Goal: Transaction & Acquisition: Book appointment/travel/reservation

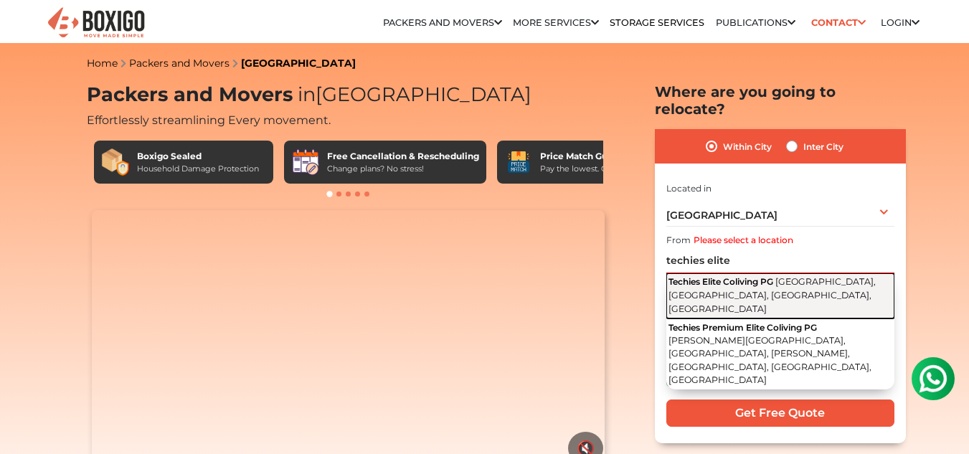
click at [711, 273] on button "Techies Elite Coliving PG [GEOGRAPHIC_DATA], [GEOGRAPHIC_DATA], [GEOGRAPHIC_DAT…" at bounding box center [780, 295] width 228 height 45
type input "Techies Elite Coliving PG, [GEOGRAPHIC_DATA], [GEOGRAPHIC_DATA], [GEOGRAPHIC_DA…"
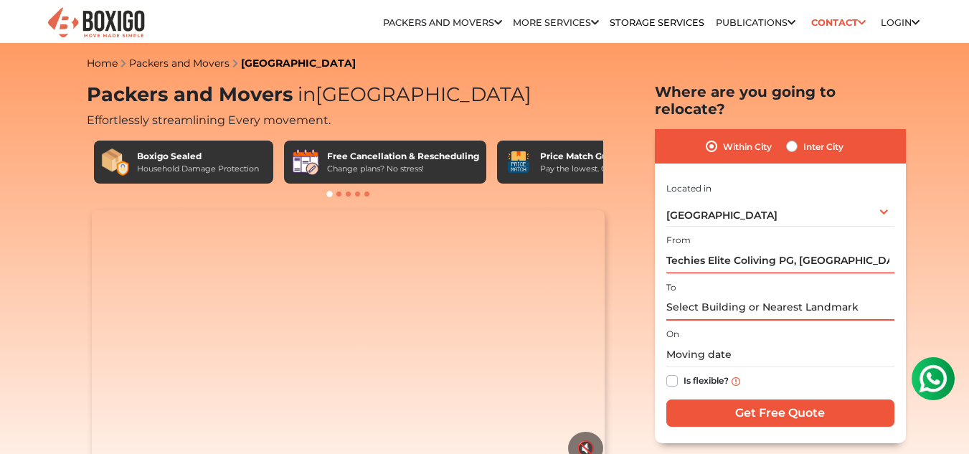
click at [705, 296] on input "text" at bounding box center [780, 308] width 228 height 25
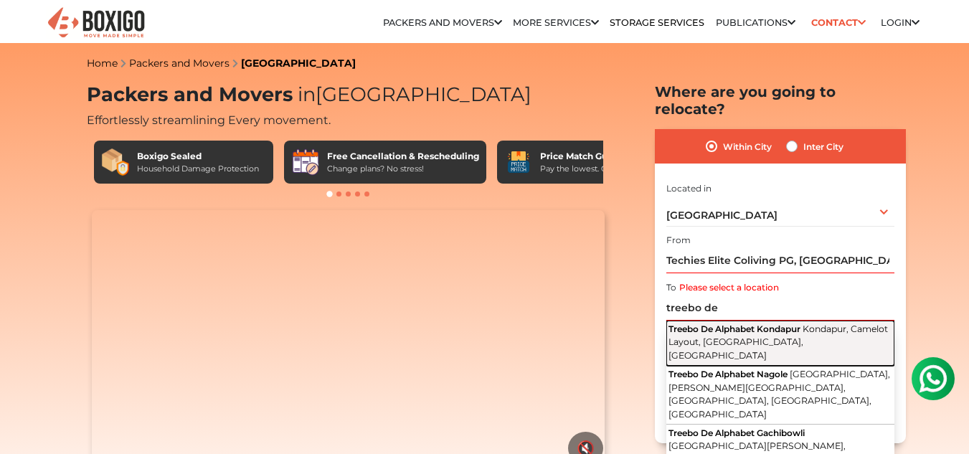
click at [709, 324] on span "Treebo De Alphabet Kondapur" at bounding box center [735, 329] width 132 height 11
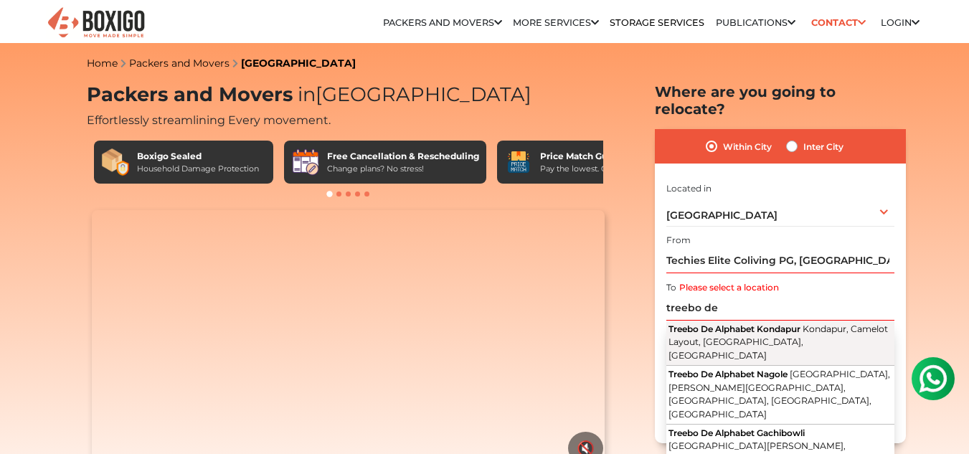
type input "Treebo De Alphabet Kondapur, [GEOGRAPHIC_DATA], [GEOGRAPHIC_DATA], [GEOGRAPHIC_…"
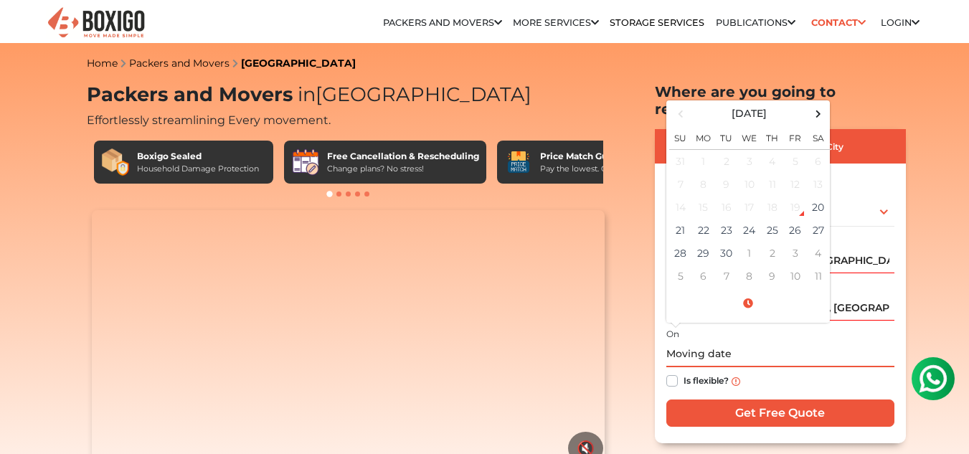
click at [709, 342] on input "text" at bounding box center [780, 354] width 228 height 25
click at [752, 219] on td "24" at bounding box center [749, 230] width 23 height 23
click at [799, 342] on input "[DATE] 12:00 AM" at bounding box center [780, 354] width 228 height 25
click at [754, 291] on span at bounding box center [748, 303] width 158 height 25
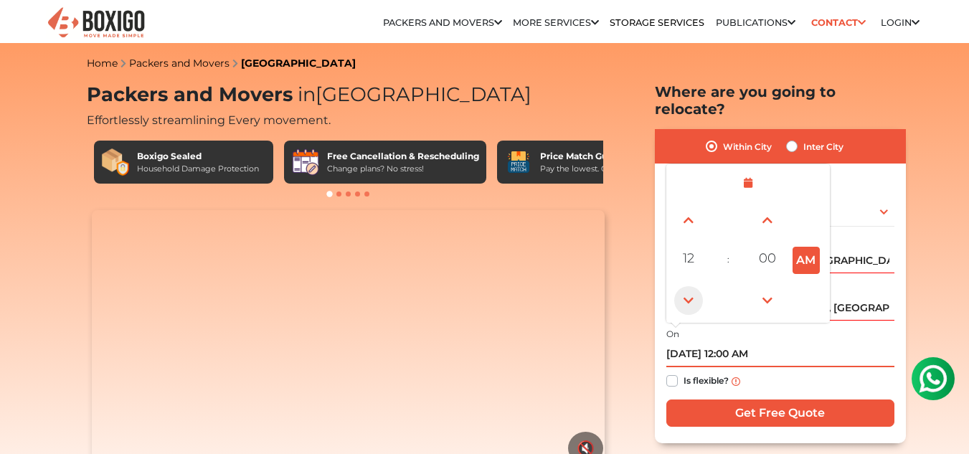
click at [689, 286] on span at bounding box center [688, 300] width 29 height 29
click at [813, 247] on button "PM" at bounding box center [806, 260] width 27 height 27
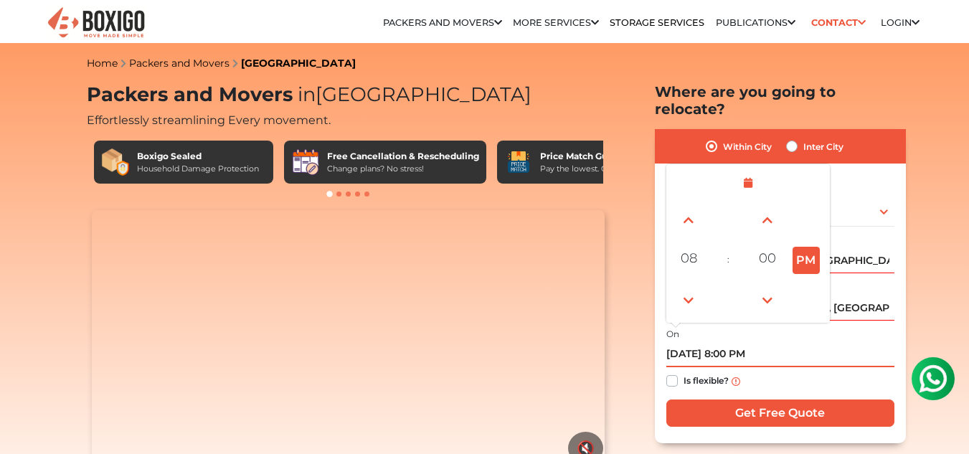
type input "[DATE] 8:00 AM"
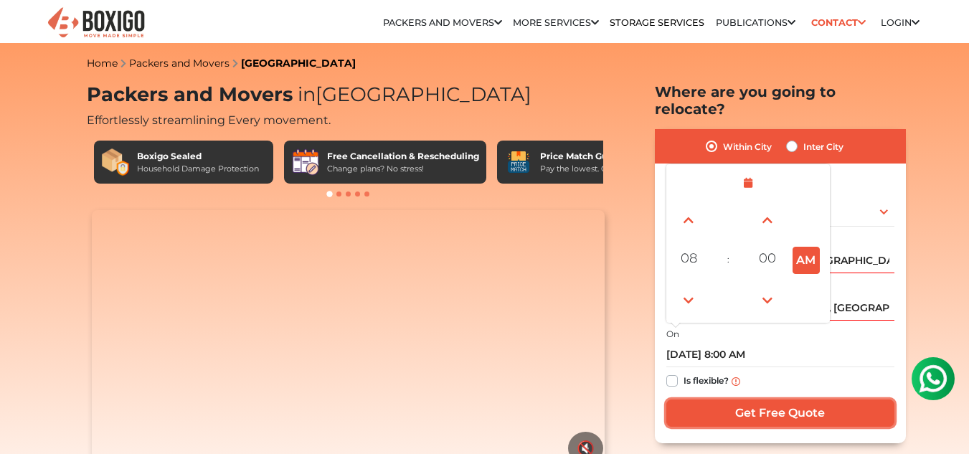
click at [769, 400] on input "Get Free Quote" at bounding box center [780, 413] width 228 height 27
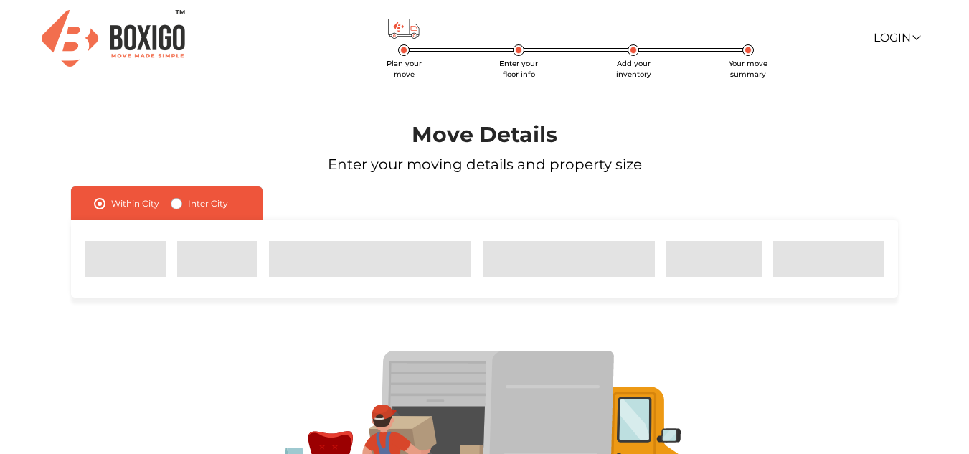
click at [188, 203] on label "Inter City" at bounding box center [208, 203] width 40 height 17
click at [174, 203] on input "Inter City" at bounding box center [176, 202] width 11 height 14
radio input "true"
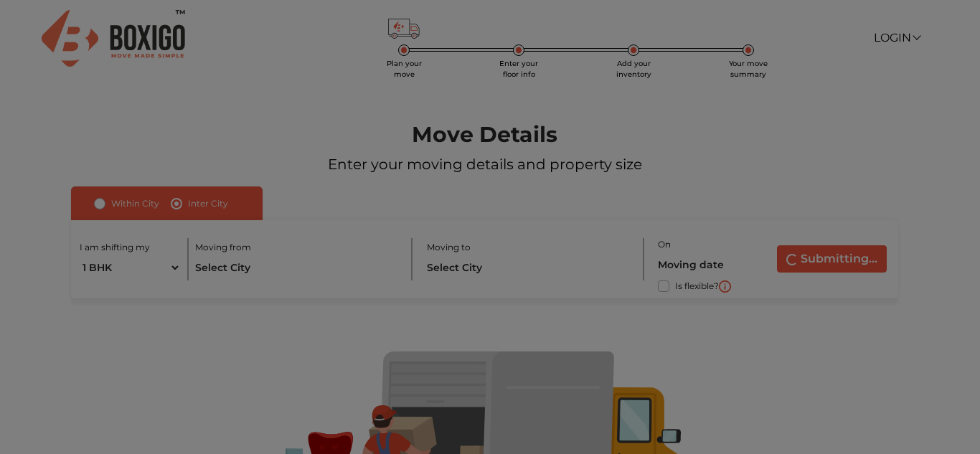
click at [174, 203] on img at bounding box center [327, 190] width 306 height 321
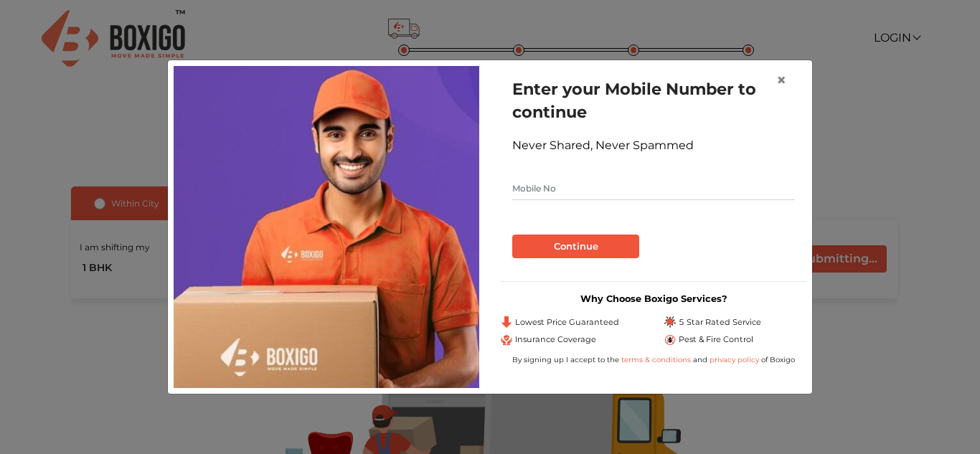
click at [627, 191] on input "text" at bounding box center [653, 188] width 283 height 23
click at [785, 80] on span "×" at bounding box center [781, 80] width 10 height 21
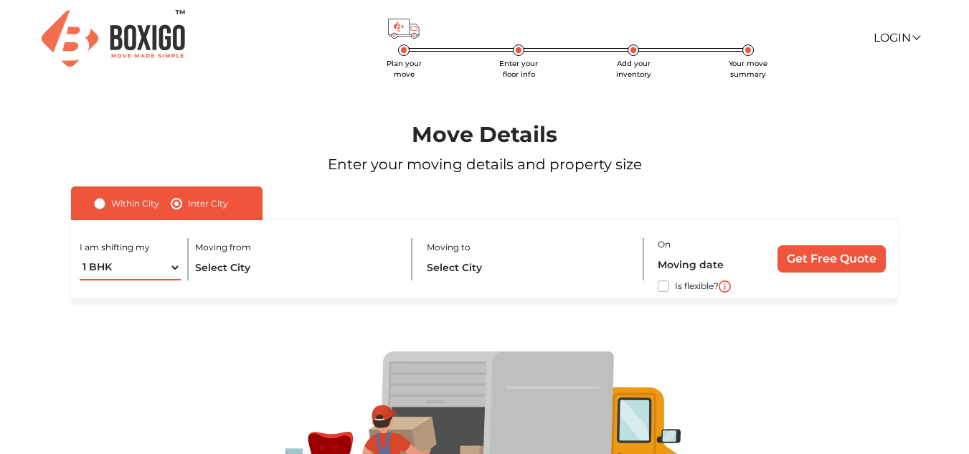
click at [165, 267] on select "1 BHK 2 BHK 3 BHK 3 + BHK FEW ITEMS" at bounding box center [131, 267] width 102 height 25
select select "FEW ITEMS"
click at [80, 255] on select "1 BHK 2 BHK 3 BHK 3 + BHK FEW ITEMS" at bounding box center [131, 267] width 102 height 25
click at [242, 269] on input "text" at bounding box center [297, 267] width 204 height 25
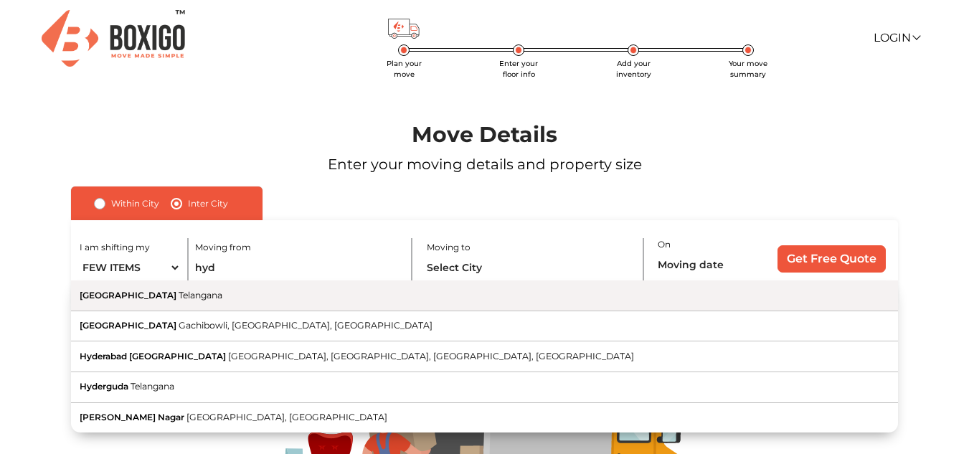
click at [179, 295] on span "Telangana" at bounding box center [201, 295] width 44 height 11
type input "Hyderabad, Telangana"
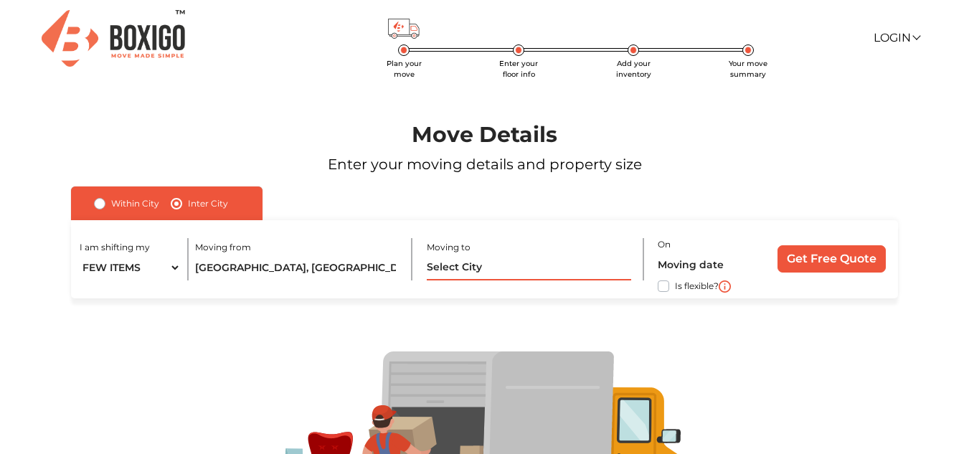
click at [461, 270] on input "text" at bounding box center [529, 267] width 204 height 25
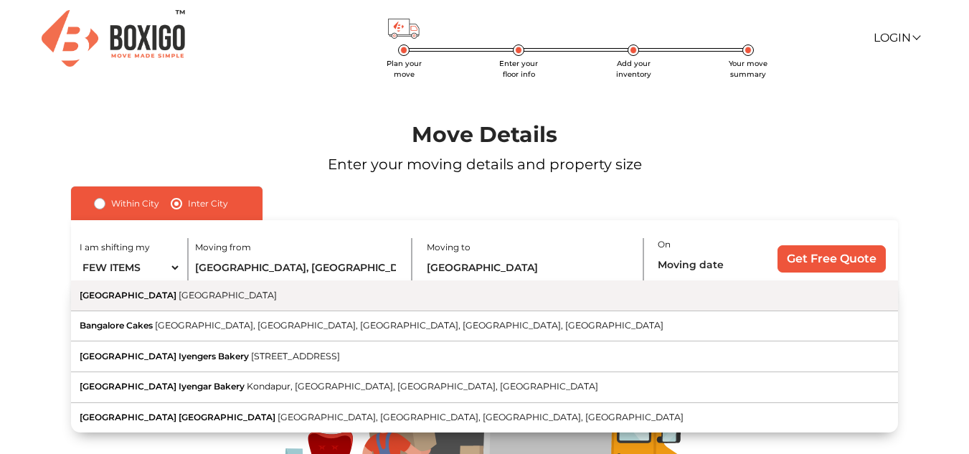
click at [413, 297] on button "Bangalore Karnataka" at bounding box center [484, 295] width 826 height 31
type input "Bangalore, Karnataka"
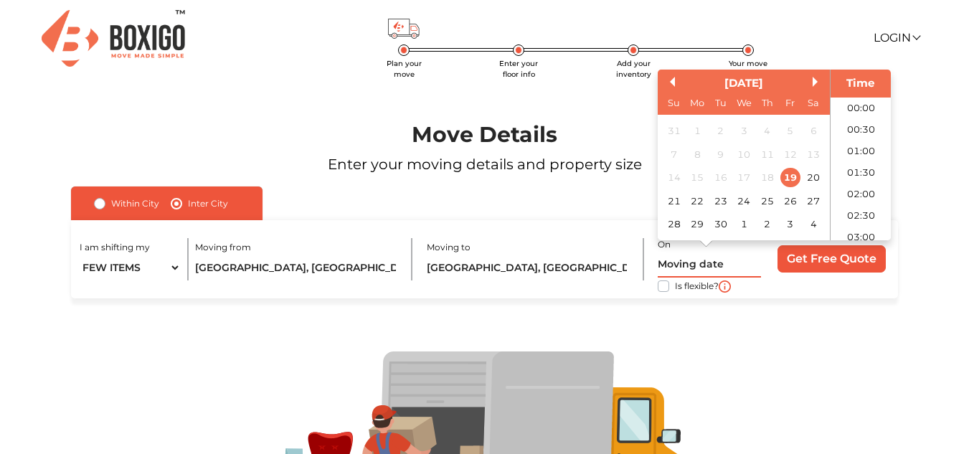
click at [689, 262] on input "text" at bounding box center [709, 265] width 103 height 25
click at [750, 200] on div "24" at bounding box center [744, 201] width 19 height 19
click at [735, 262] on input "24/09/2025 12:00 AM" at bounding box center [709, 265] width 103 height 25
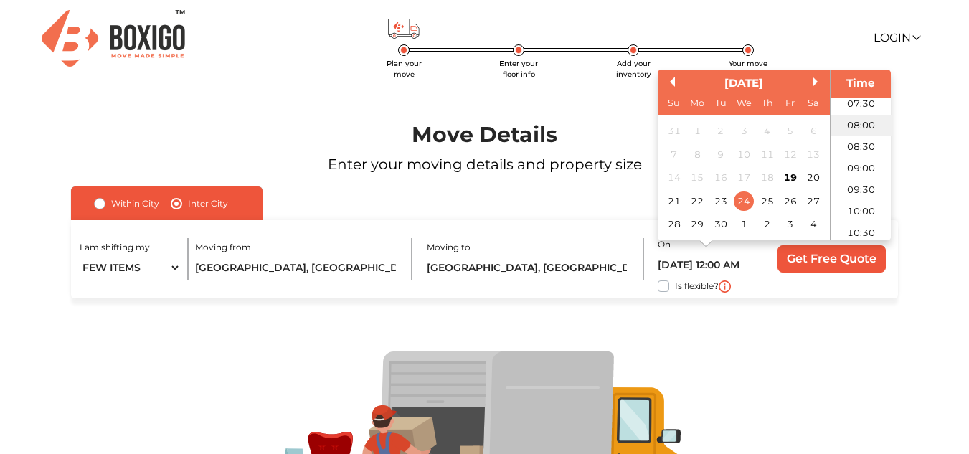
click at [861, 131] on li "08:00" at bounding box center [861, 126] width 61 height 22
type input "24/09/2025 8:00 AM"
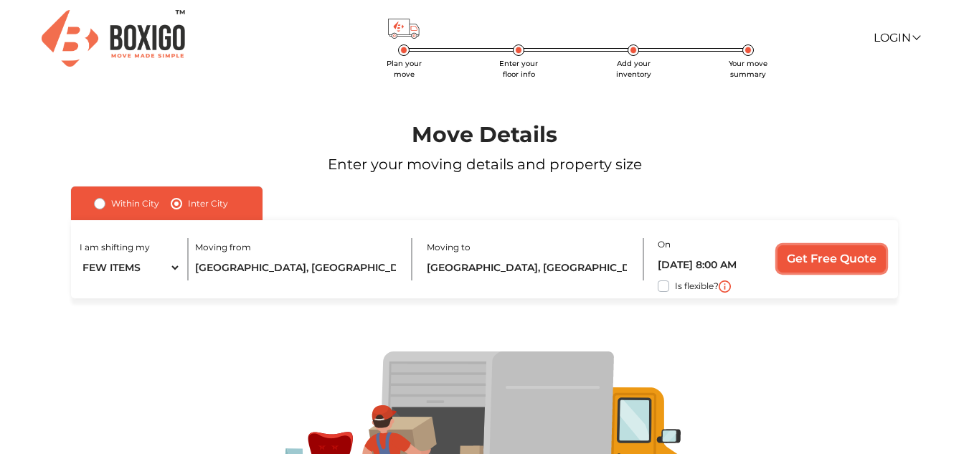
click at [804, 252] on input "Get Free Quote" at bounding box center [832, 258] width 108 height 27
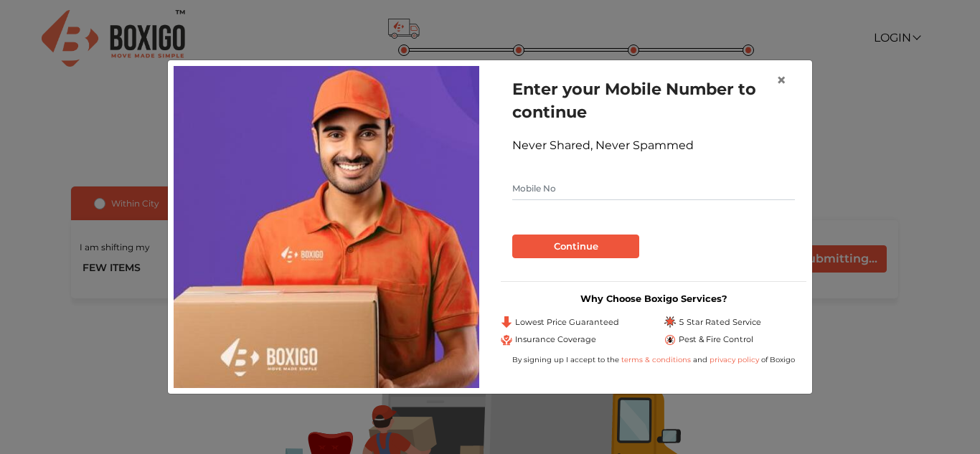
click at [539, 193] on input "text" at bounding box center [653, 188] width 283 height 23
type input "7355732498"
click at [512, 235] on button "Continue" at bounding box center [575, 247] width 127 height 24
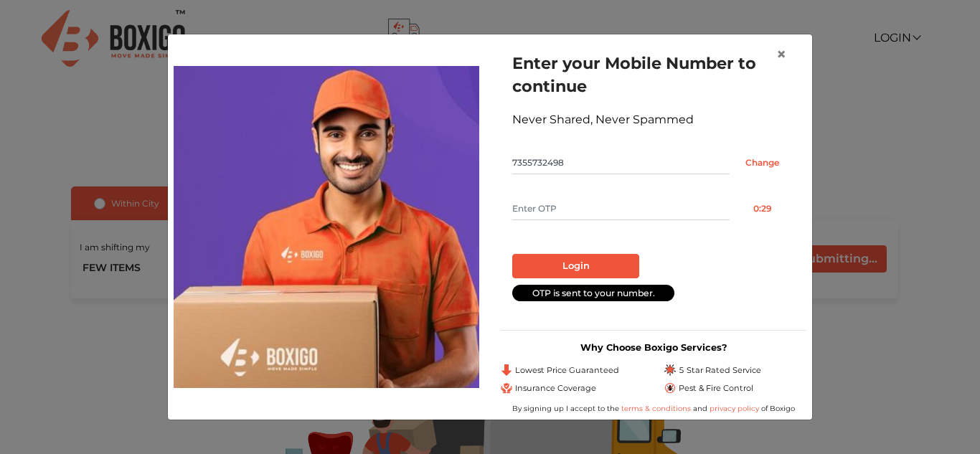
click at [560, 206] on input "text" at bounding box center [620, 208] width 217 height 23
type input "3480"
click at [575, 258] on button "Login" at bounding box center [575, 266] width 127 height 24
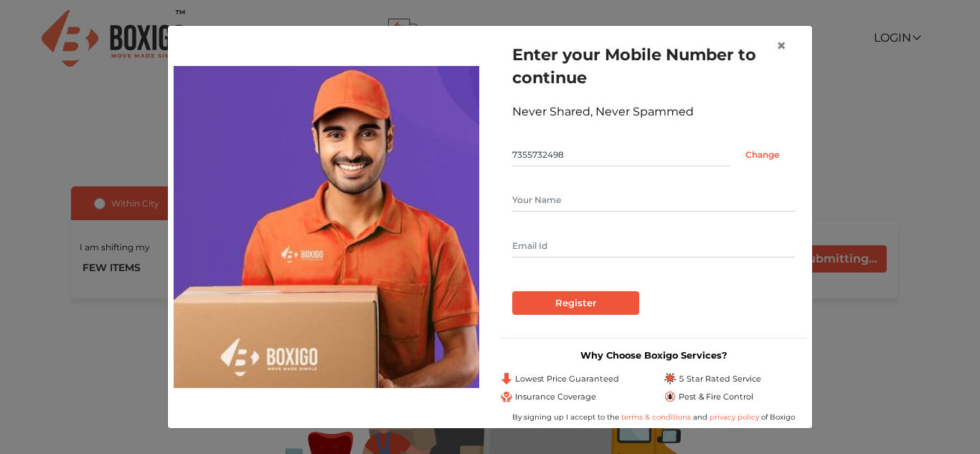
click at [555, 202] on input "text" at bounding box center [653, 200] width 283 height 23
type input "Durgesh"
type input "durgesh.mgmt@gmail.com"
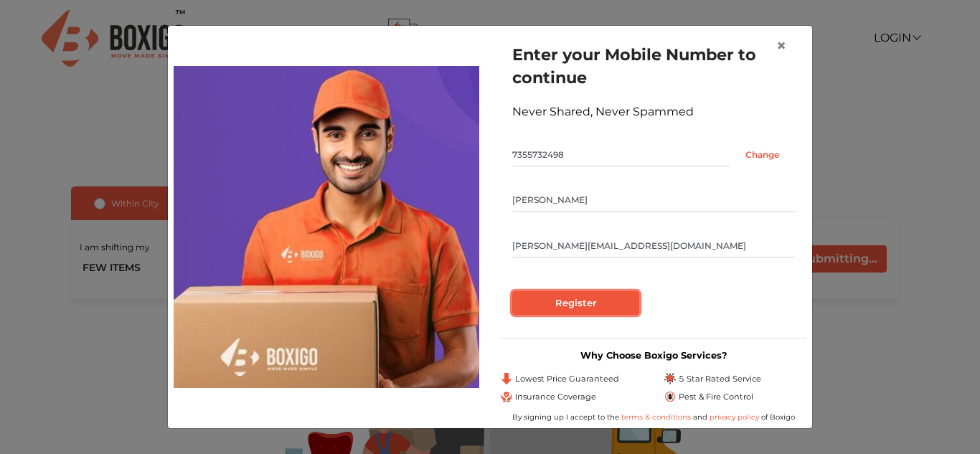
click at [585, 313] on input "Register" at bounding box center [575, 303] width 127 height 24
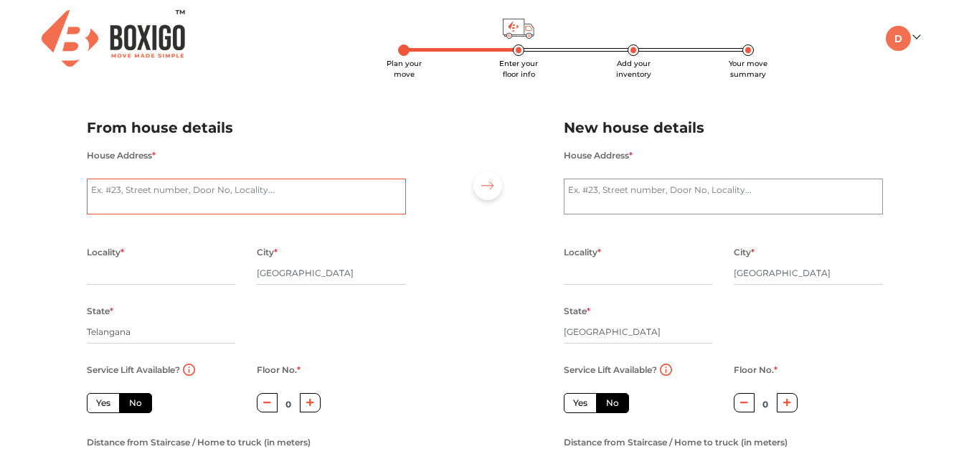
click at [161, 195] on textarea "House Address *" at bounding box center [246, 197] width 319 height 36
click at [96, 205] on textarea "Room No: 407, Technies Elite CoLiving PG, Masjid Banda, Kondapur, hyderabad" at bounding box center [246, 197] width 319 height 36
click at [181, 211] on textarea "Room No: 407, Technies Elite CoLiving PG, Masjid Banda, Kondapur, Hyderabad" at bounding box center [246, 197] width 319 height 36
paste textarea "500084"
type textarea "Room No: 407, Technies Elite CoLiving PG, Masjid Banda, Kondapur, Hyderabad, 50…"
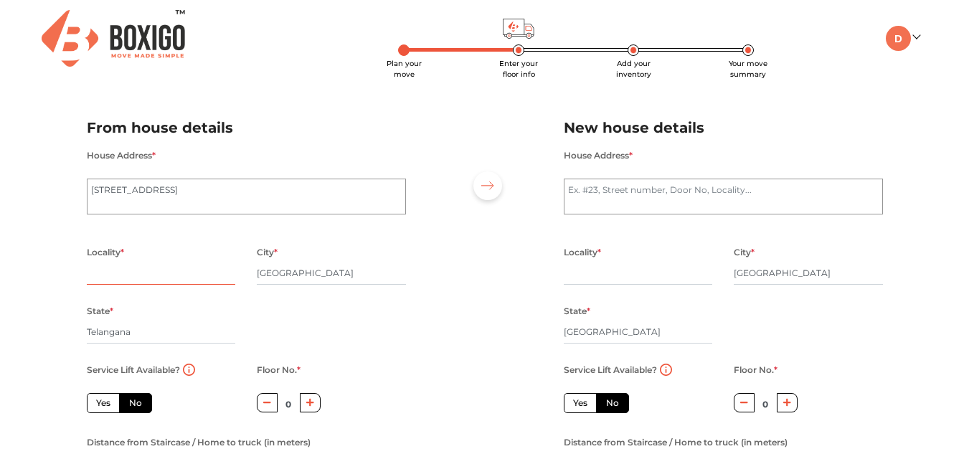
click at [136, 279] on input "text" at bounding box center [161, 273] width 149 height 23
type input "M"
paste input "Botanical Garden Rd, Masjid Banda, Camelot Layout, Hyderabad, Telangana 500084"
type input "Botanical Garden Rd, Masjid Banda, Camelot Layout, Hyderabad, Telangana 500084"
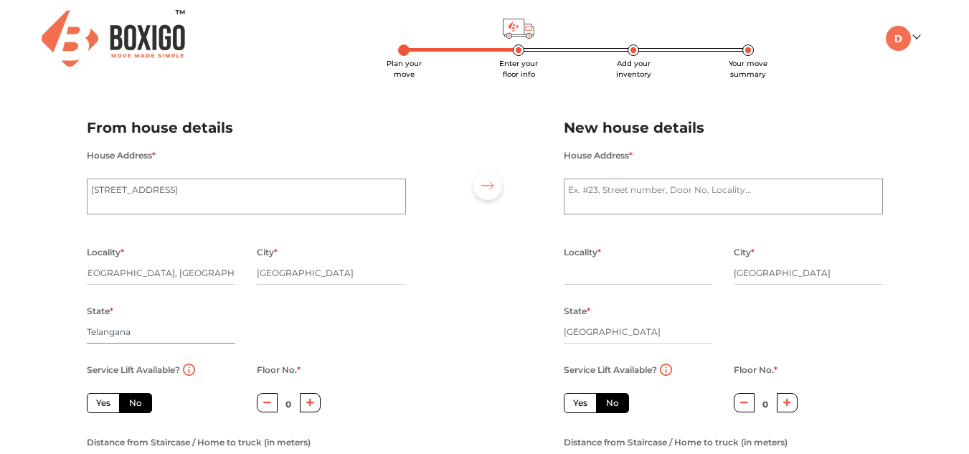
scroll to position [0, 0]
click at [147, 333] on input "Telangana" at bounding box center [161, 332] width 149 height 23
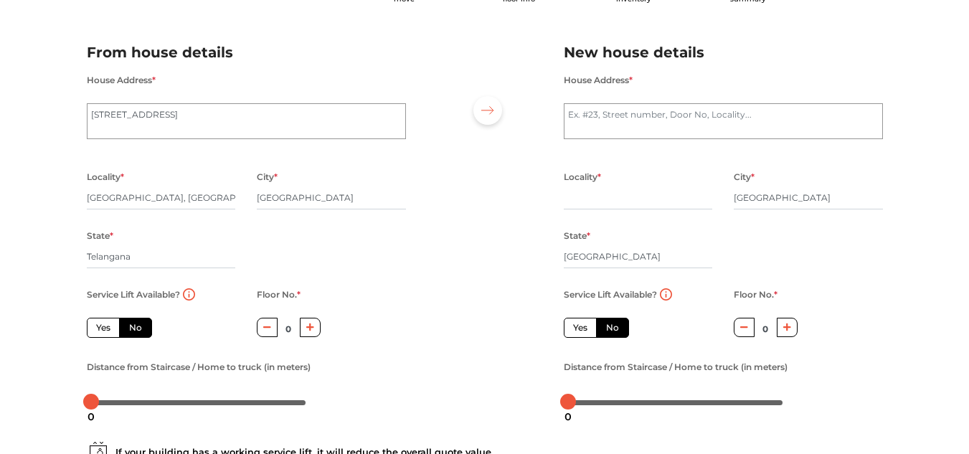
click at [108, 326] on label "Yes" at bounding box center [103, 328] width 33 height 20
click at [105, 326] on input "Yes" at bounding box center [100, 325] width 9 height 9
radio input "true"
click at [151, 336] on label "No" at bounding box center [135, 328] width 33 height 20
click at [138, 331] on input "No" at bounding box center [133, 325] width 9 height 9
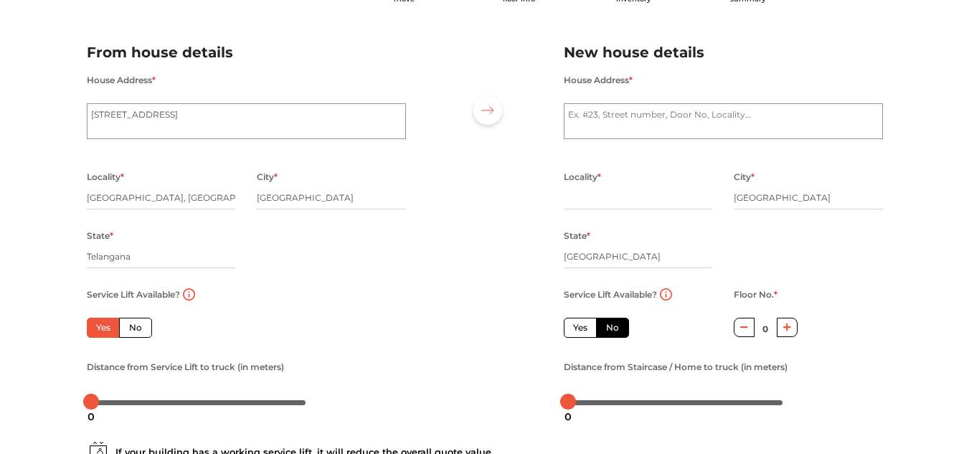
radio input "true"
click at [114, 331] on label "Yes" at bounding box center [103, 328] width 33 height 20
click at [105, 331] on input "Yes" at bounding box center [100, 325] width 9 height 9
radio input "true"
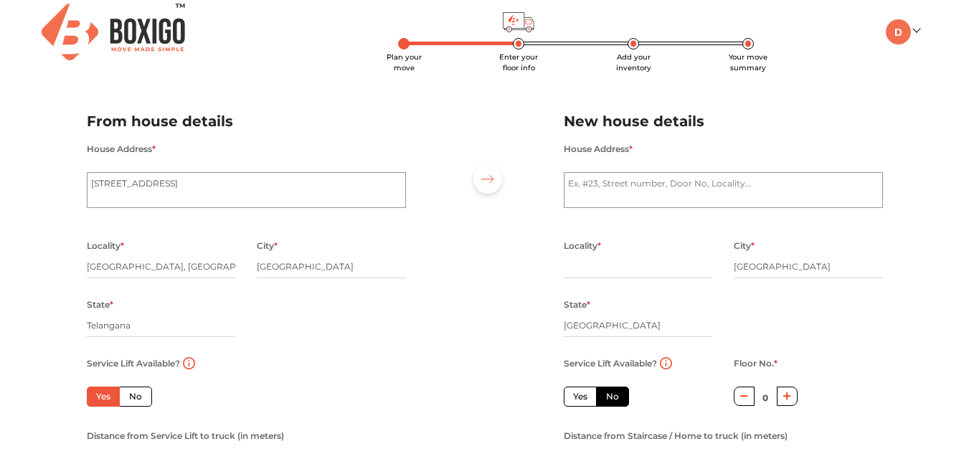
scroll to position [0, 0]
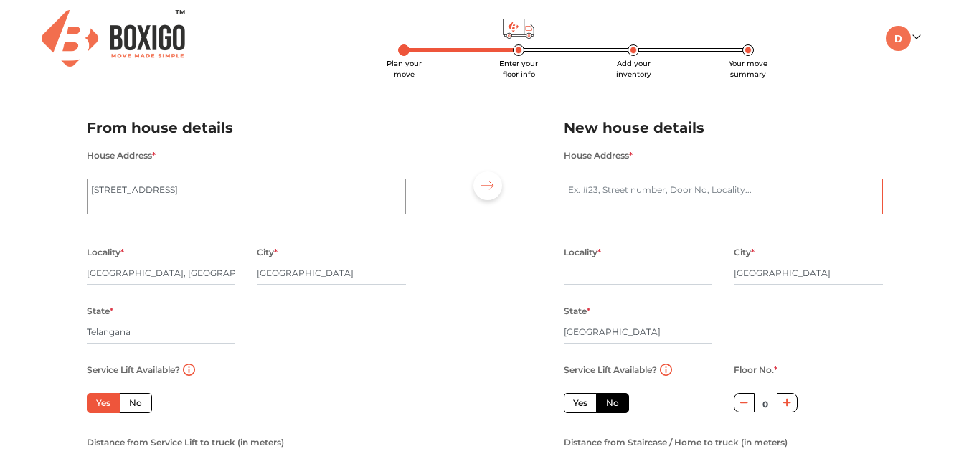
click at [604, 187] on textarea "House Address *" at bounding box center [723, 197] width 319 height 36
type textarea "R"
paste textarea "Shriram Liberty Square, near Gold Coin Club, Glass Factory Layout, Electronic C…"
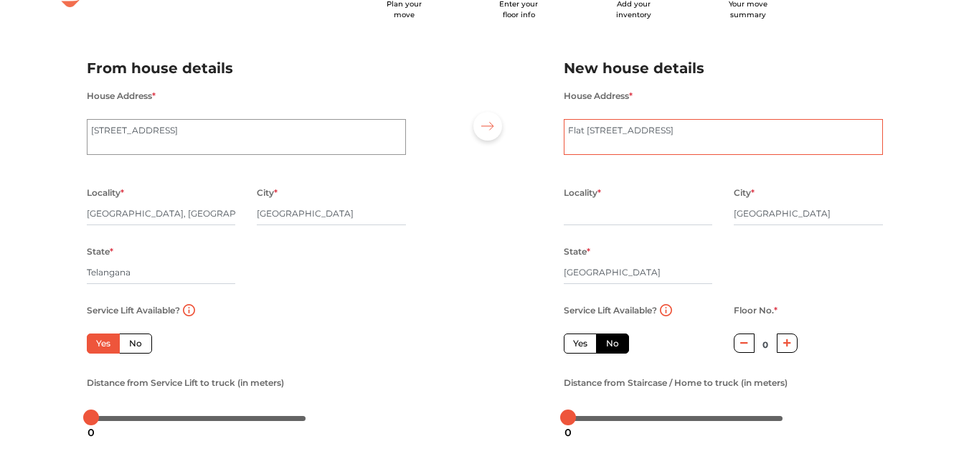
type textarea "Flat No : 316, Shriram Liberty Square, near Gold Coin Club, Glass Factory Layou…"
click at [602, 216] on input "text" at bounding box center [638, 213] width 149 height 23
drag, startPoint x: 600, startPoint y: 145, endPoint x: 662, endPoint y: 143, distance: 61.7
click at [662, 143] on textarea "Flat No : 316, Shriram Liberty Square, near Gold Coin Club, Glass Factory Layou…" at bounding box center [723, 137] width 319 height 36
click at [604, 220] on input "text" at bounding box center [638, 213] width 149 height 23
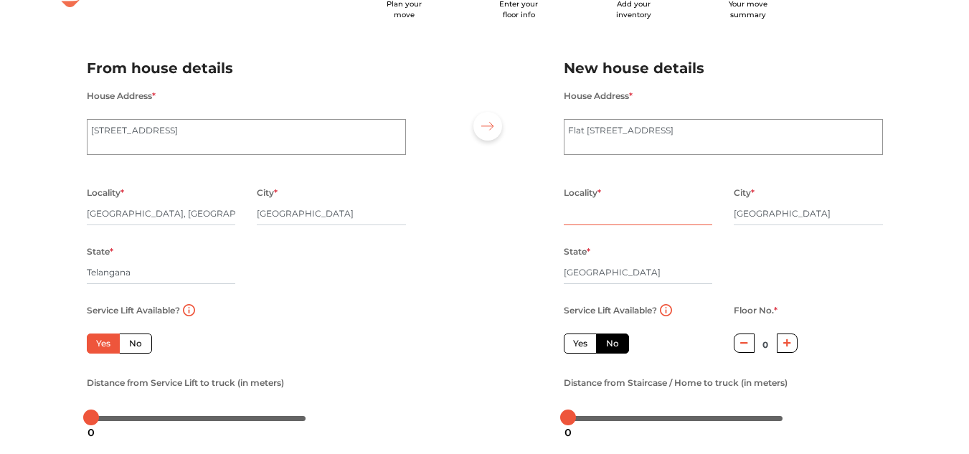
paste input "Electronic City"
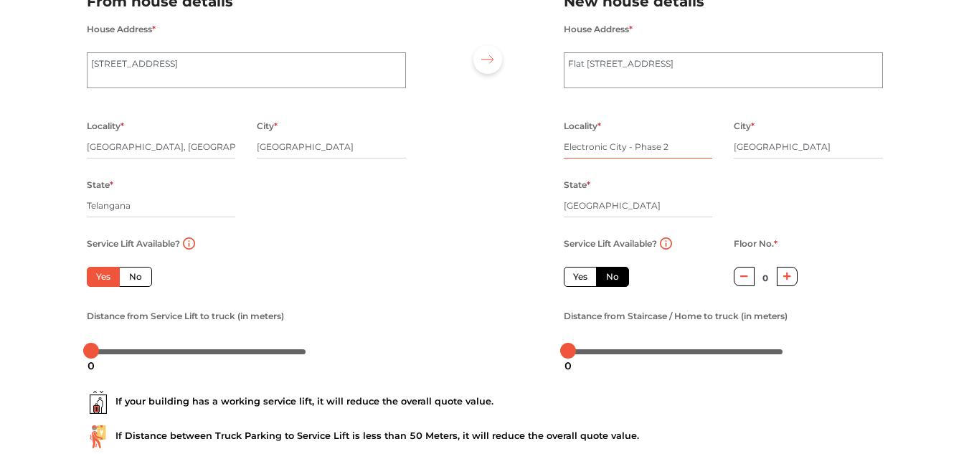
scroll to position [127, 0]
type input "Electronic City - Phase 2"
click at [585, 278] on label "Yes" at bounding box center [580, 276] width 33 height 20
click at [582, 278] on input "Yes" at bounding box center [577, 274] width 9 height 9
radio input "false"
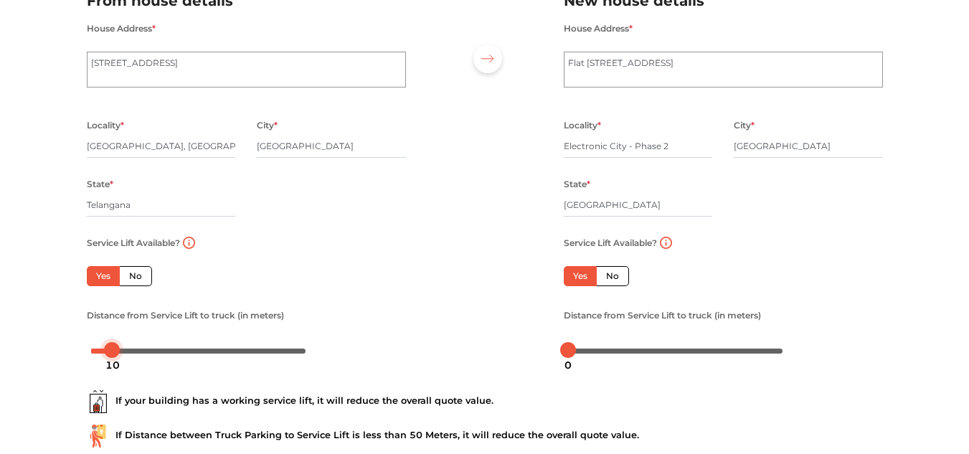
drag, startPoint x: 84, startPoint y: 350, endPoint x: 105, endPoint y: 359, distance: 23.5
click at [105, 327] on body "Plan your move Enter your floor info Add your inventory Your move summary My Mo…" at bounding box center [484, 100] width 969 height 454
drag, startPoint x: 113, startPoint y: 345, endPoint x: 102, endPoint y: 361, distance: 19.5
click at [102, 327] on body "Plan your move Enter your floor info Add your inventory Your move summary My Mo…" at bounding box center [484, 100] width 969 height 454
drag, startPoint x: 565, startPoint y: 350, endPoint x: 577, endPoint y: 369, distance: 21.9
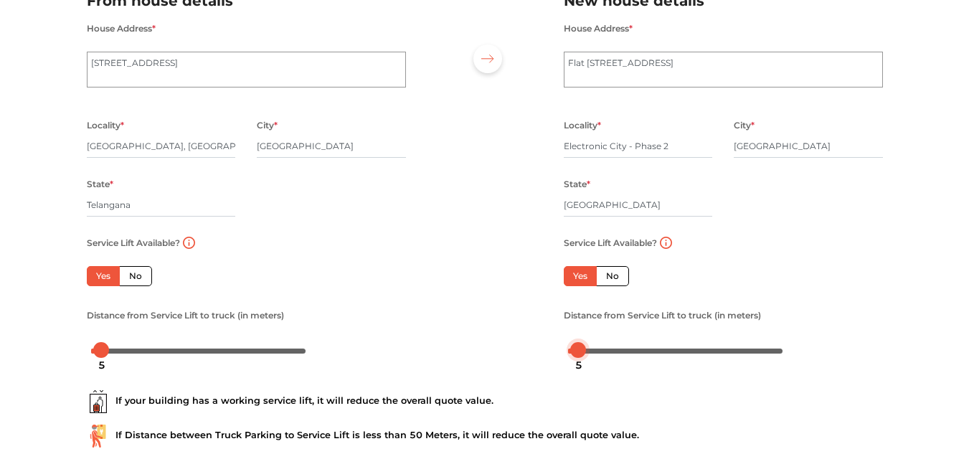
click at [577, 327] on body "Plan your move Enter your floor info Add your inventory Your move summary My Mo…" at bounding box center [484, 100] width 969 height 454
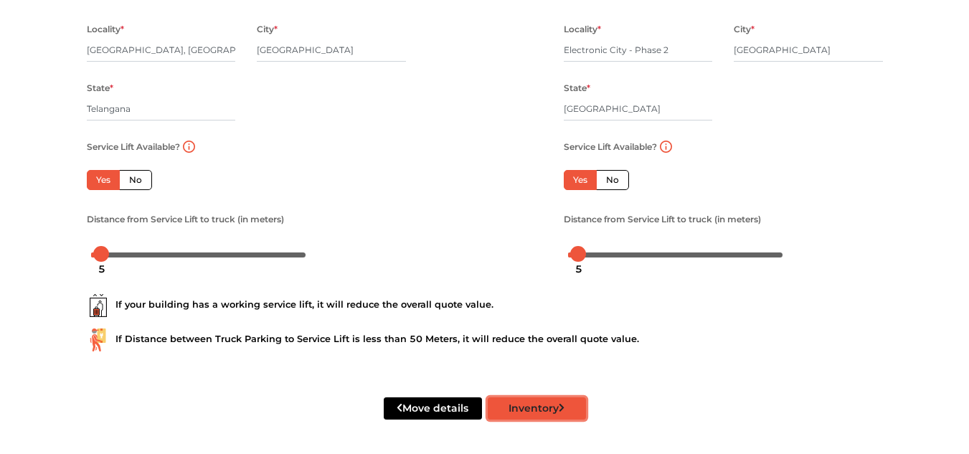
click at [541, 405] on button "Inventory" at bounding box center [537, 408] width 98 height 22
click at [538, 408] on button "Inventory" at bounding box center [537, 408] width 98 height 22
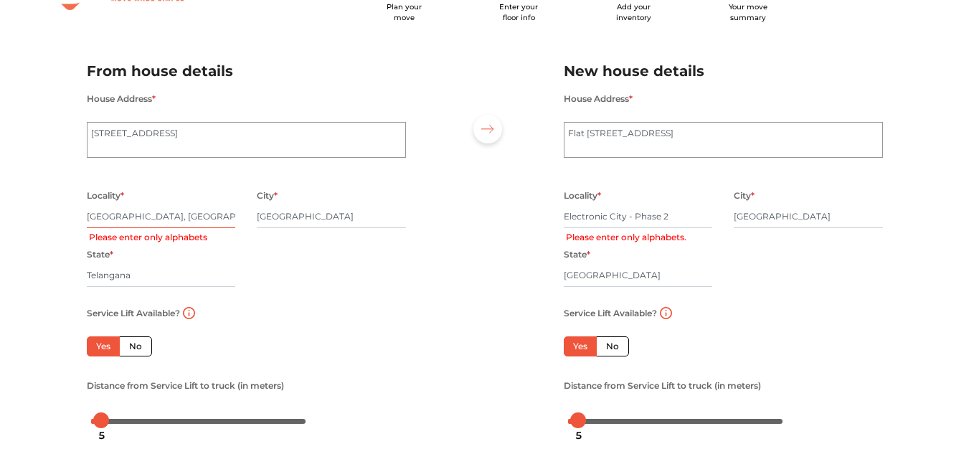
click at [176, 218] on input "Botanical Garden Rd, Masjid Banda, Camelot Layout, Hyderabad, Telangana" at bounding box center [161, 216] width 149 height 23
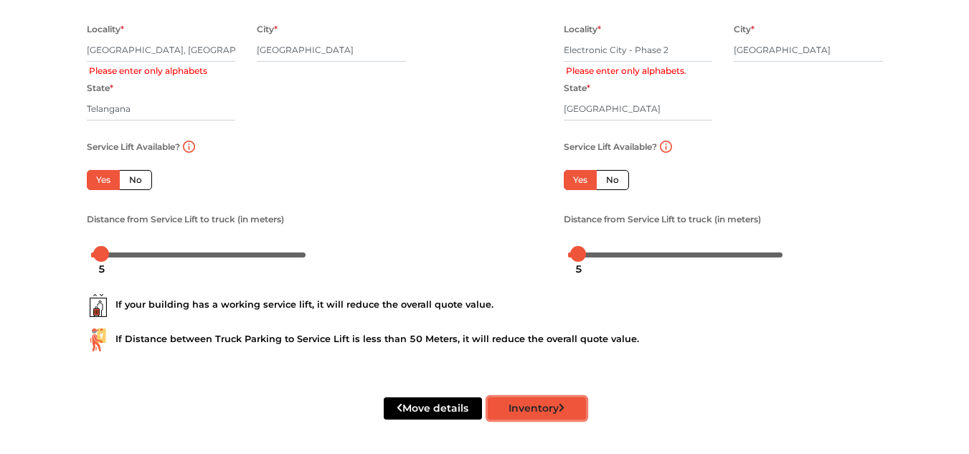
click at [521, 404] on button "Inventory" at bounding box center [537, 408] width 98 height 22
click at [158, 50] on input "Botanical Garden Rd Masjid Banda, Camelot Layout, Hyderabad, Telangana" at bounding box center [161, 50] width 149 height 23
click at [153, 49] on input "Botanical Garden Rd Masjid Banda- Camelot Layout, Hyderabad, Telangana" at bounding box center [161, 50] width 149 height 23
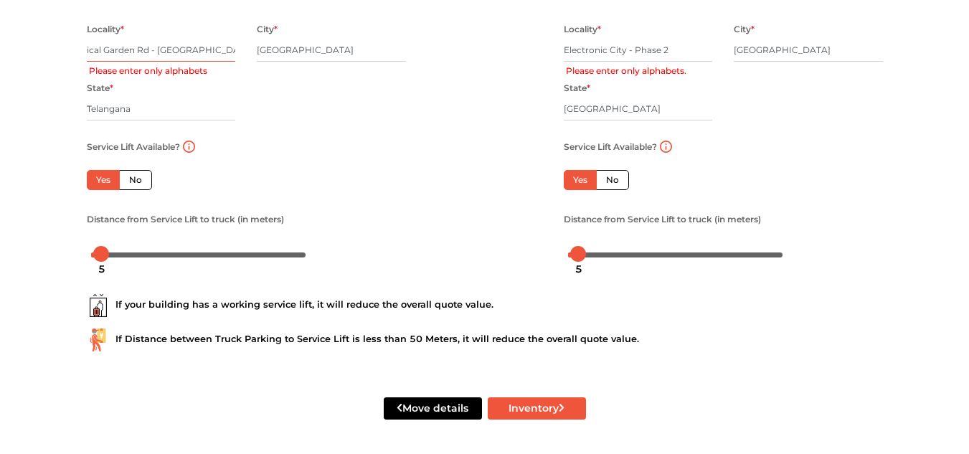
scroll to position [0, 181]
drag, startPoint x: 136, startPoint y: 51, endPoint x: 362, endPoint y: 57, distance: 226.8
click at [362, 57] on div "Locality * Botanical Garden Rd - Masjid Banda- Camelot Layout, Hyderabad, Telan…" at bounding box center [246, 79] width 341 height 118
click at [537, 414] on button "Inventory" at bounding box center [537, 408] width 98 height 22
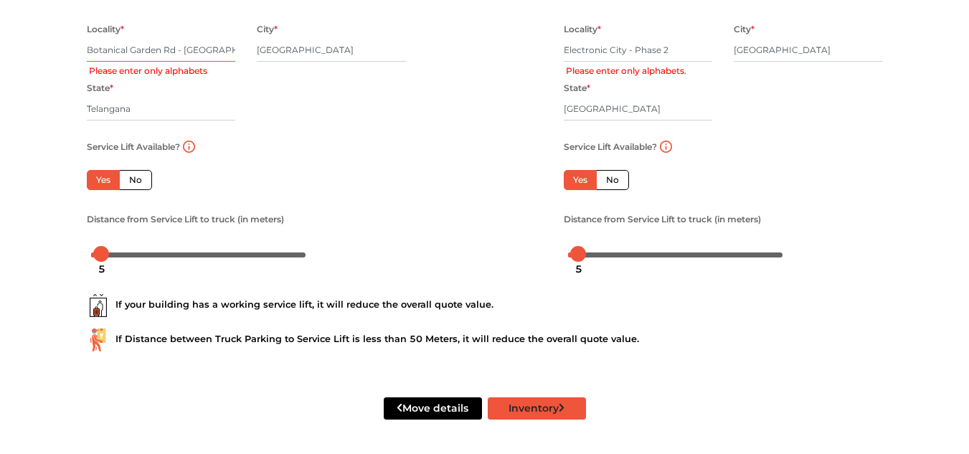
scroll to position [0, 80]
click at [167, 44] on input "Botanical Garden Rd - Masjid Banda- Camelot Layout" at bounding box center [161, 50] width 149 height 23
click at [110, 49] on input "Botanical Garden Rd - Masjid Banda Camelot Layout" at bounding box center [161, 50] width 149 height 23
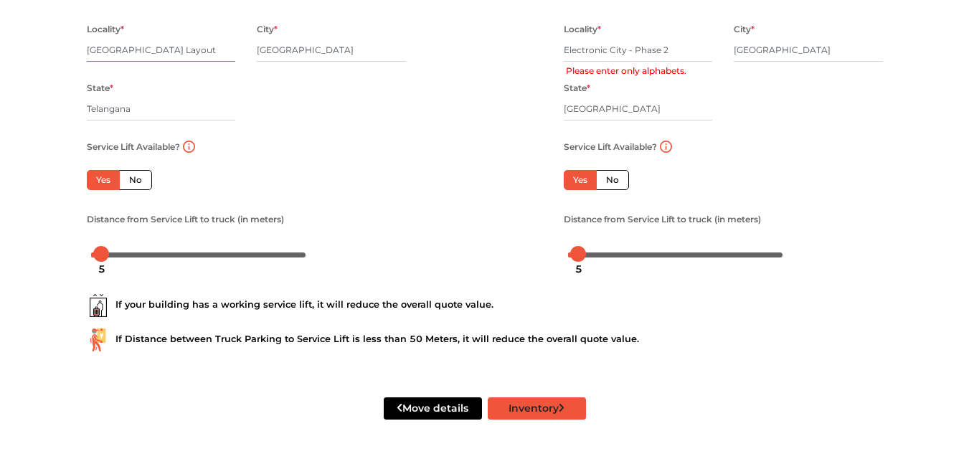
type input "Botanical Garden Rd Masjid Banda Camelot Layout"
click at [525, 411] on button "Inventory" at bounding box center [537, 408] width 98 height 22
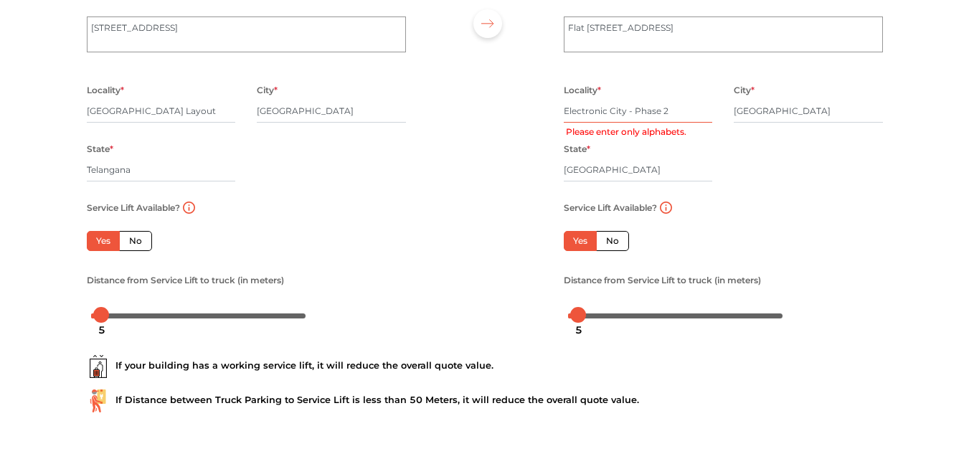
scroll to position [161, 0]
click at [635, 110] on input "Electronic City - Phase 2" at bounding box center [638, 111] width 149 height 23
click at [666, 113] on input "Electronic City Phase 2" at bounding box center [638, 111] width 149 height 23
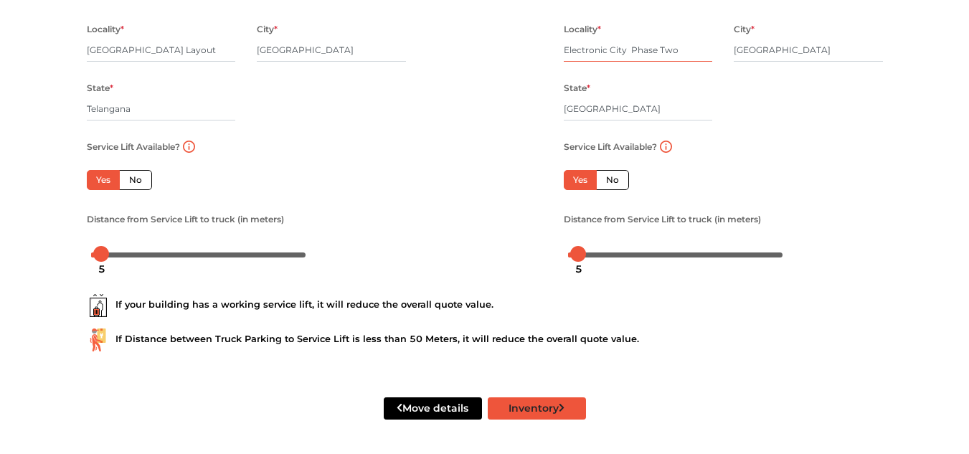
type input "Electronic City Phase Two"
click at [538, 412] on button "Inventory" at bounding box center [537, 408] width 98 height 22
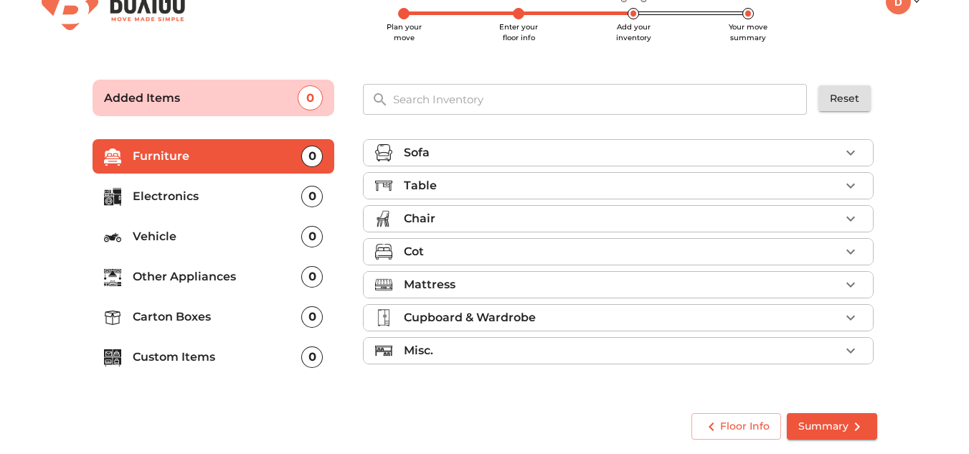
scroll to position [37, 0]
click at [216, 266] on li "Other Appliances 0" at bounding box center [214, 277] width 242 height 34
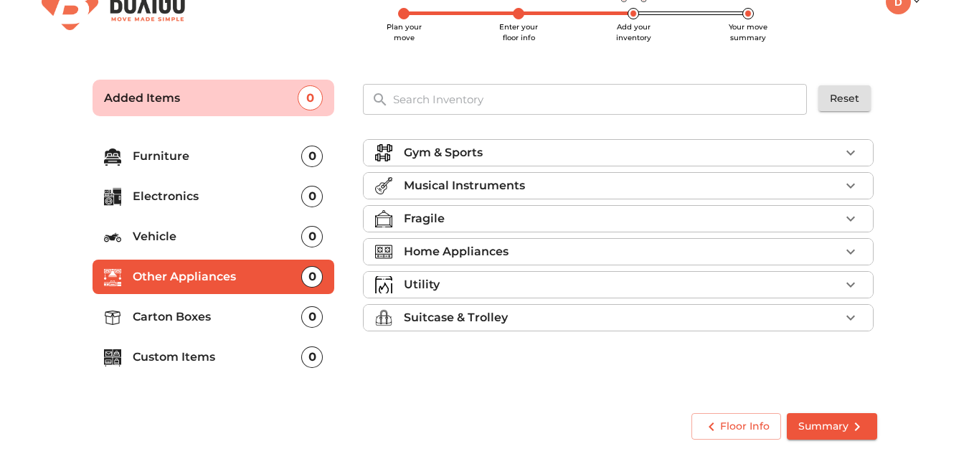
click at [209, 313] on p "Carton Boxes" at bounding box center [217, 316] width 169 height 17
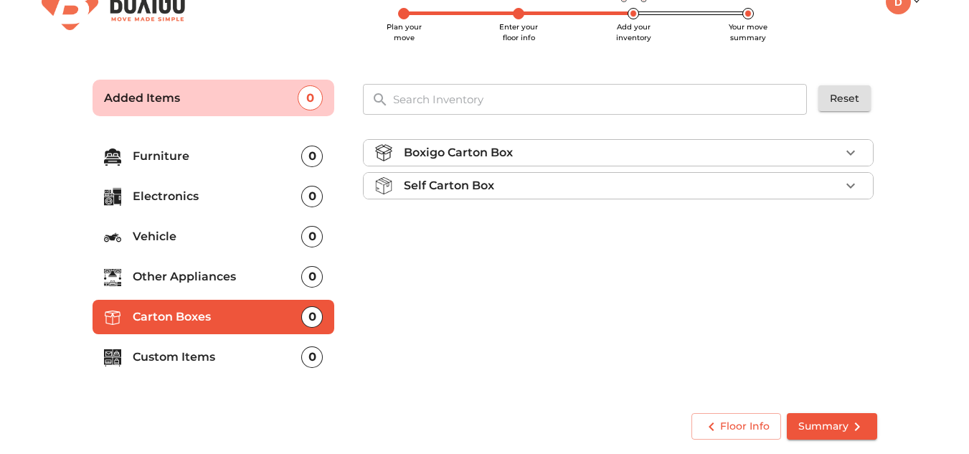
click at [626, 148] on div "Boxigo Carton Box" at bounding box center [622, 152] width 436 height 17
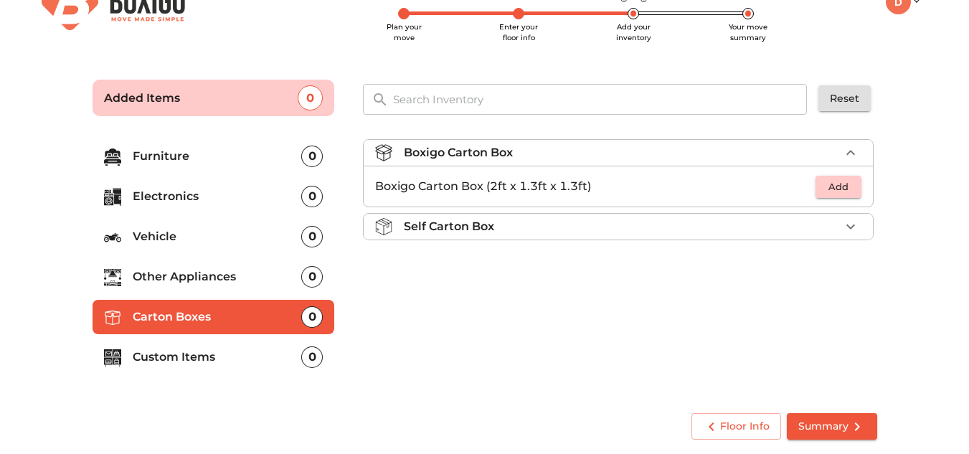
click at [216, 349] on p "Custom Items" at bounding box center [217, 357] width 169 height 17
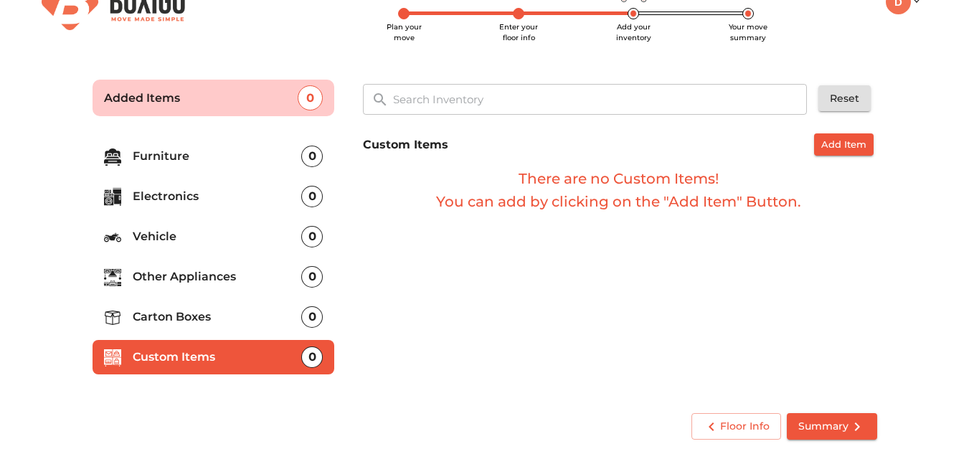
click at [206, 316] on p "Carton Boxes" at bounding box center [217, 316] width 169 height 17
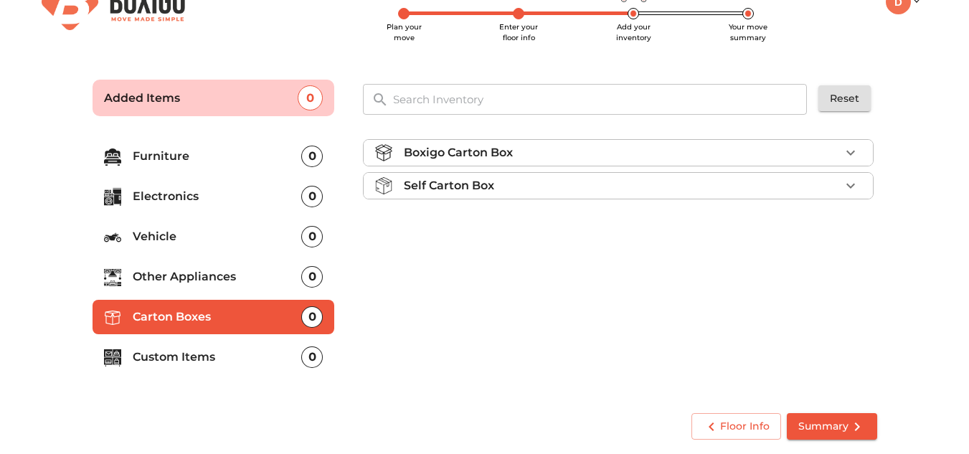
click at [631, 151] on div "Boxigo Carton Box" at bounding box center [622, 152] width 436 height 17
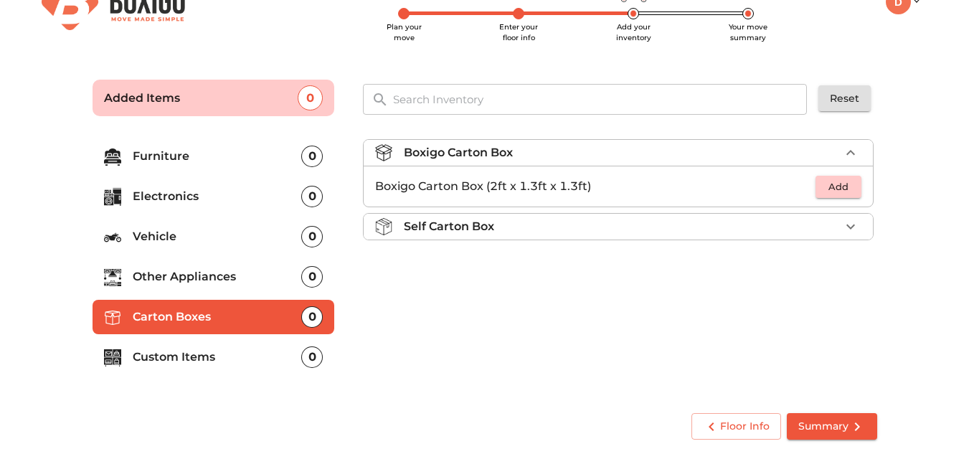
click at [604, 191] on p "Boxigo Carton Box (2ft x 1.3ft x 1.3ft)" at bounding box center [595, 186] width 440 height 17
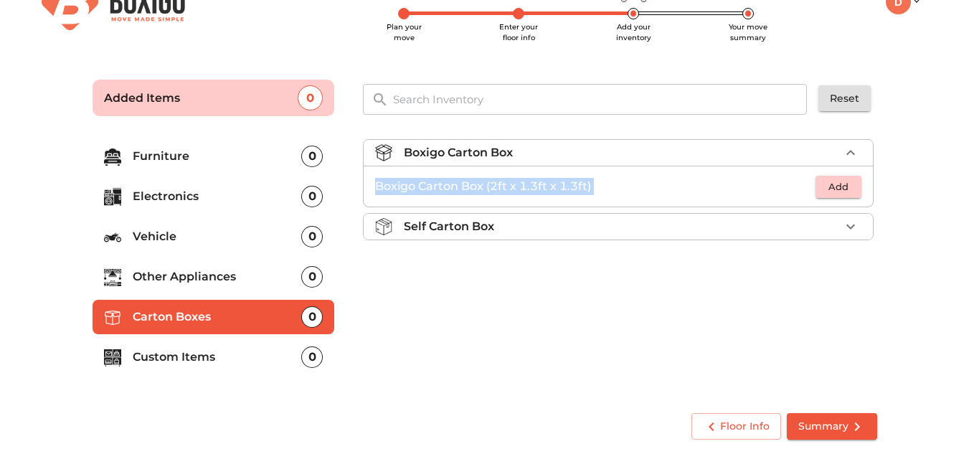
click at [604, 191] on p "Boxigo Carton Box (2ft x 1.3ft x 1.3ft)" at bounding box center [595, 186] width 440 height 17
copy ul "Boxigo Carton Box (2ft x 1.3ft x 1.3ft) Add"
click at [849, 146] on icon "button" at bounding box center [850, 152] width 17 height 17
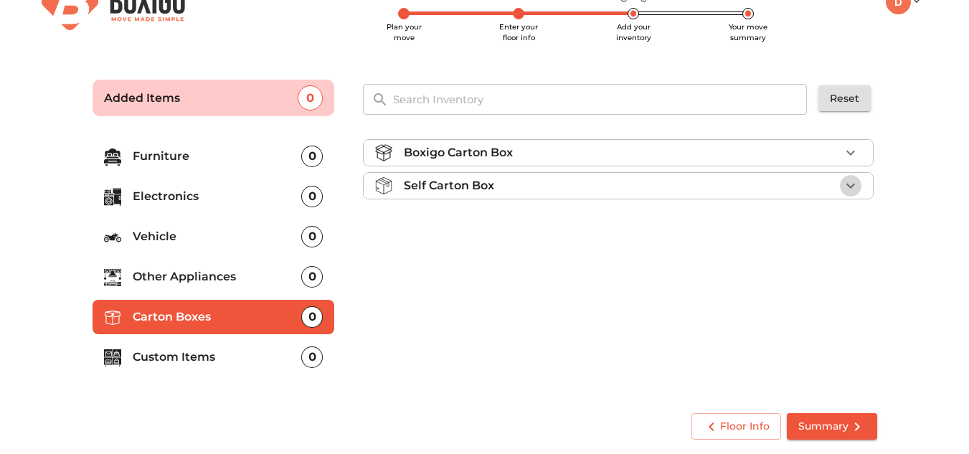
click at [859, 179] on icon "button" at bounding box center [850, 185] width 17 height 17
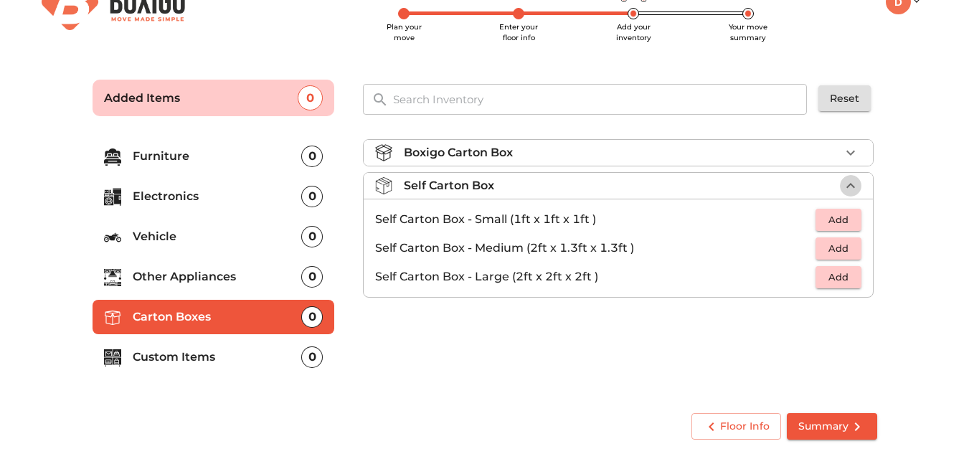
click at [859, 179] on icon "button" at bounding box center [850, 185] width 17 height 17
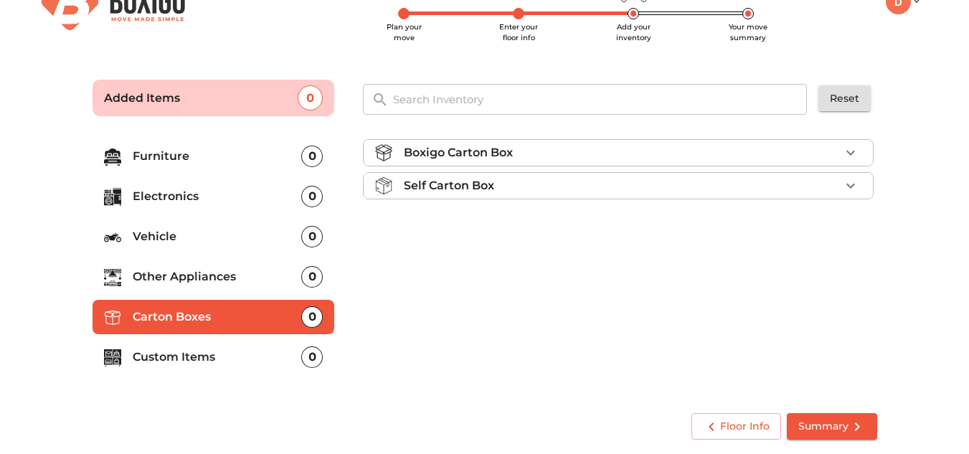
click at [780, 168] on ul "Boxigo Carton Box Self Carton Box" at bounding box center [618, 171] width 511 height 77
click at [758, 156] on div "Boxigo Carton Box" at bounding box center [622, 152] width 436 height 17
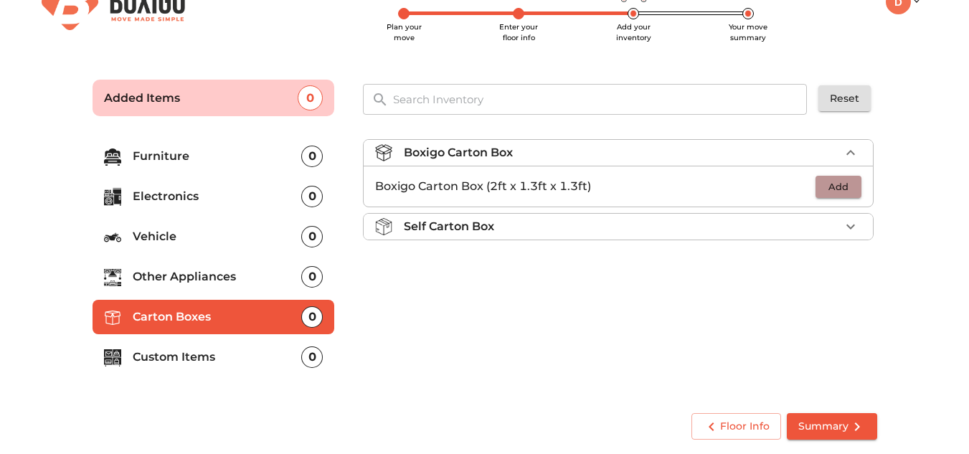
click at [849, 179] on span "Add" at bounding box center [839, 187] width 32 height 16
click at [853, 187] on icon "button" at bounding box center [851, 186] width 10 height 10
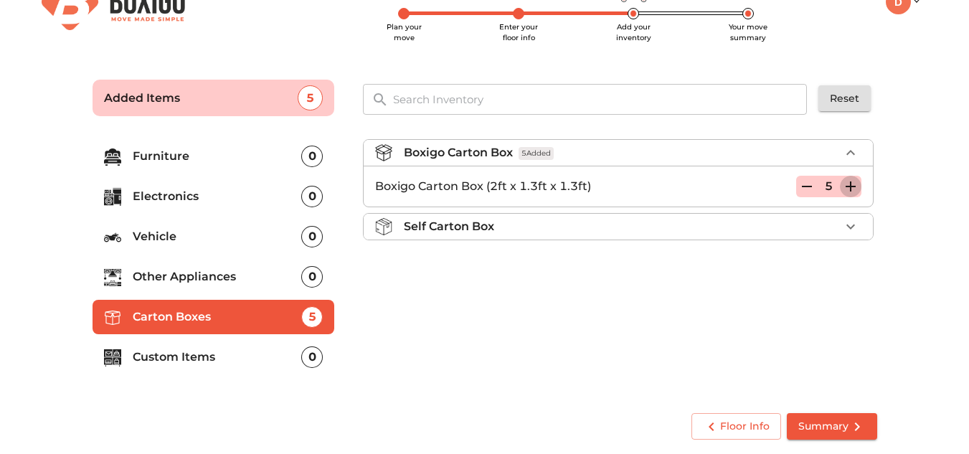
click at [853, 187] on icon "button" at bounding box center [851, 186] width 10 height 10
click at [856, 183] on icon "button" at bounding box center [850, 186] width 17 height 17
click at [807, 187] on icon "button" at bounding box center [807, 186] width 10 height 1
click at [851, 189] on icon "button" at bounding box center [851, 186] width 10 height 10
click at [186, 274] on p "Other Appliances" at bounding box center [217, 276] width 169 height 17
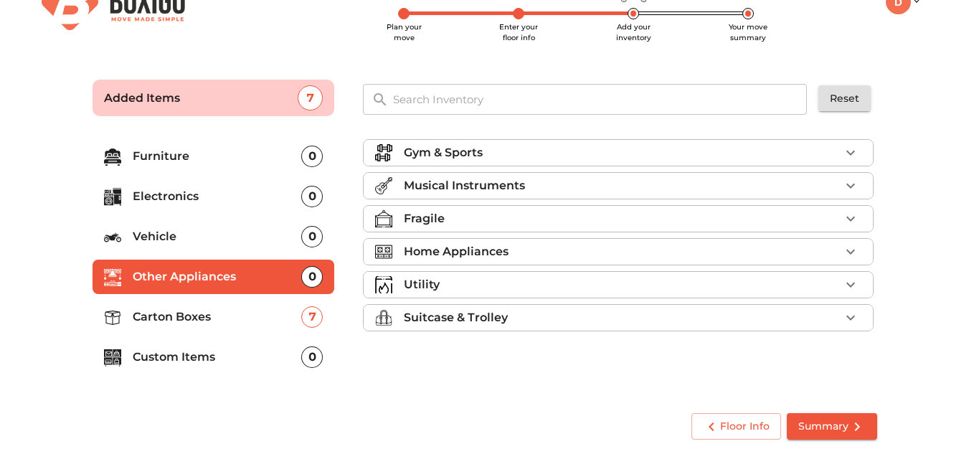
click at [606, 246] on div "Home Appliances" at bounding box center [622, 251] width 436 height 17
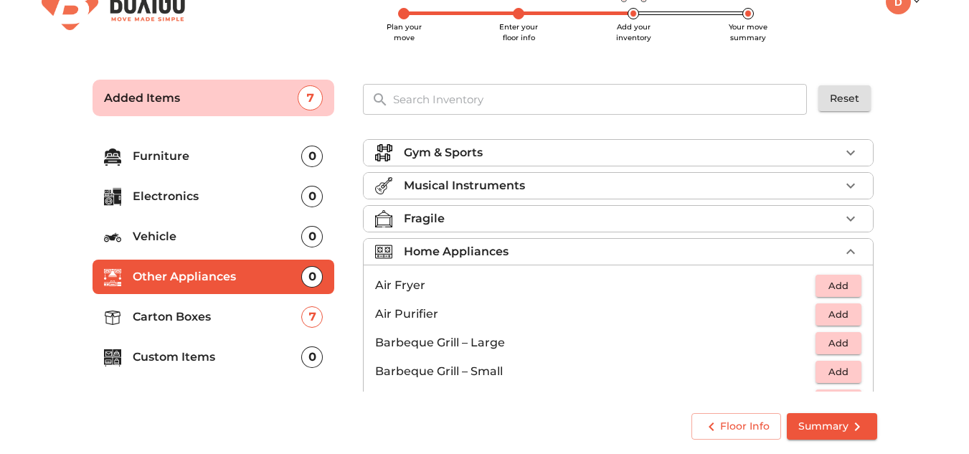
click at [606, 246] on div "Home Appliances" at bounding box center [622, 251] width 436 height 17
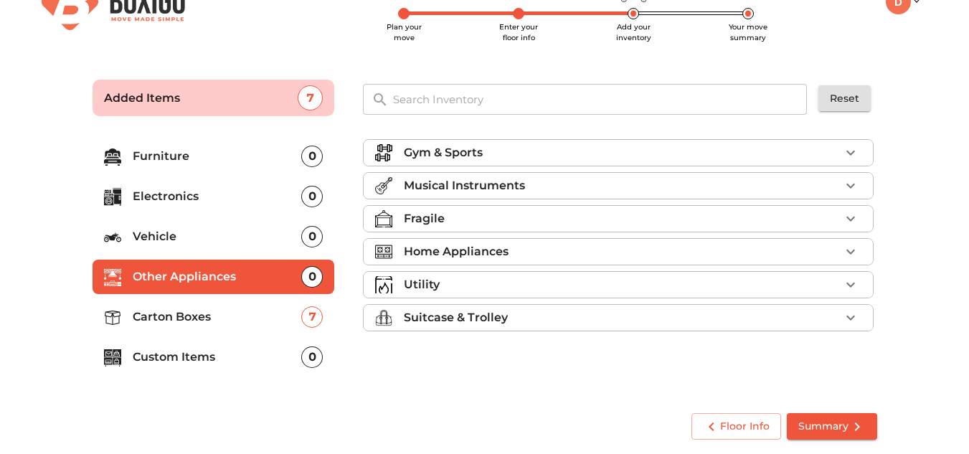
click at [527, 321] on div "Suitcase & Trolley" at bounding box center [622, 317] width 436 height 17
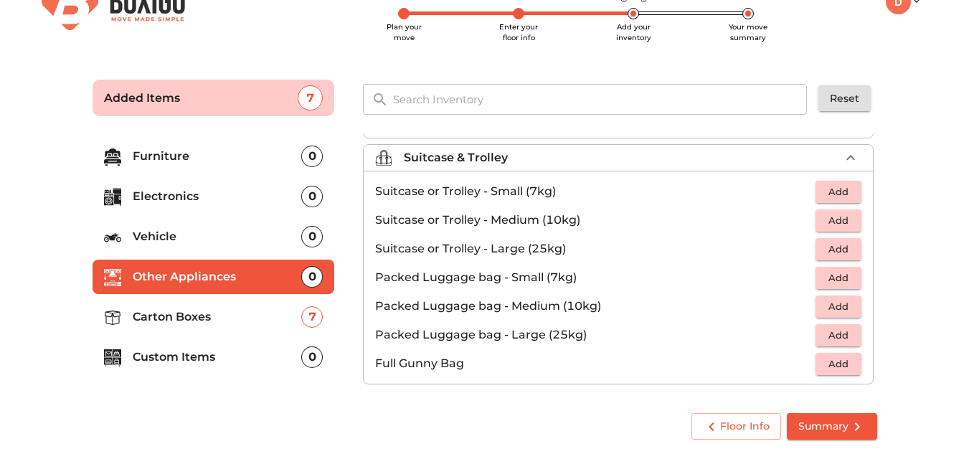
scroll to position [164, 0]
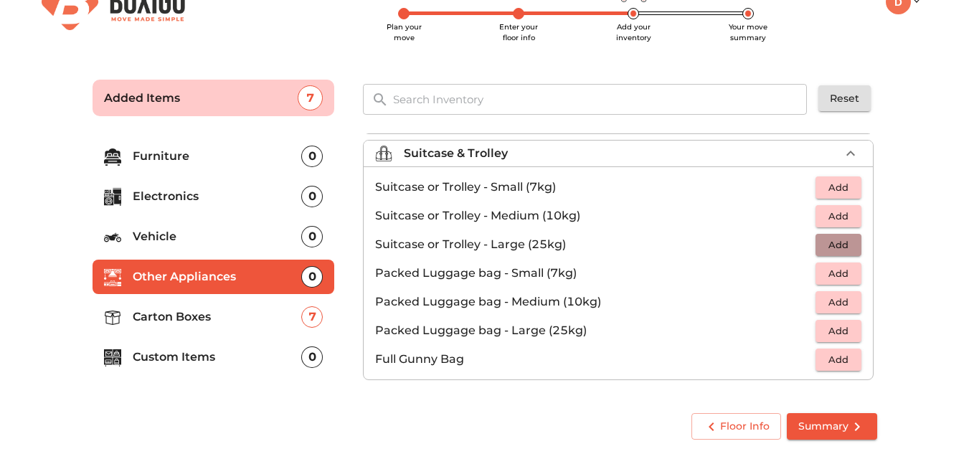
click at [834, 245] on span "Add" at bounding box center [839, 245] width 32 height 16
click at [839, 334] on span "Add" at bounding box center [839, 331] width 32 height 16
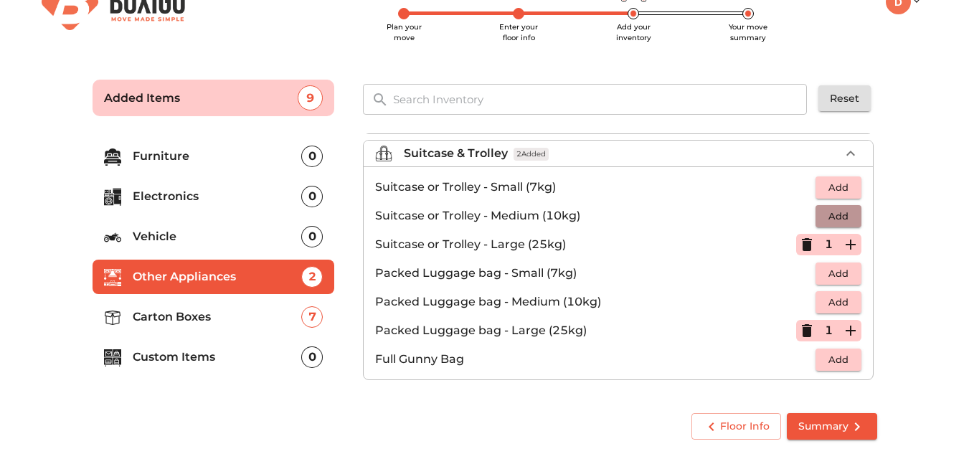
click at [839, 219] on span "Add" at bounding box center [839, 216] width 32 height 16
click at [847, 340] on button "button" at bounding box center [851, 331] width 22 height 22
click at [839, 187] on span "Add" at bounding box center [839, 187] width 32 height 16
click at [258, 315] on p "Carton Boxes" at bounding box center [217, 316] width 169 height 17
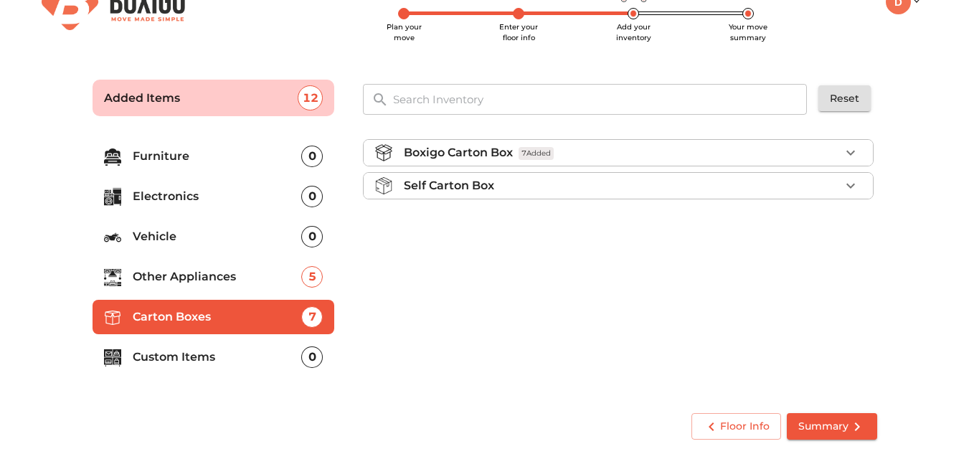
scroll to position [0, 0]
click at [860, 151] on button "button" at bounding box center [851, 153] width 22 height 22
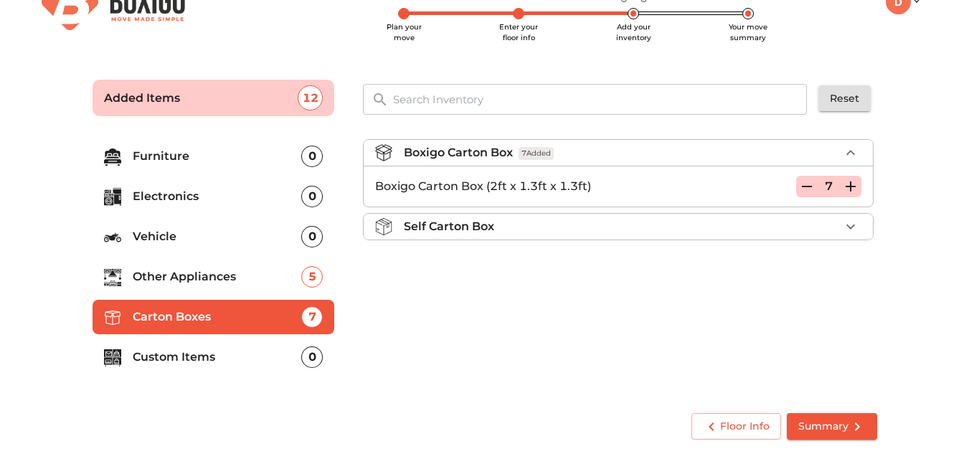
click at [801, 189] on icon "button" at bounding box center [806, 186] width 17 height 17
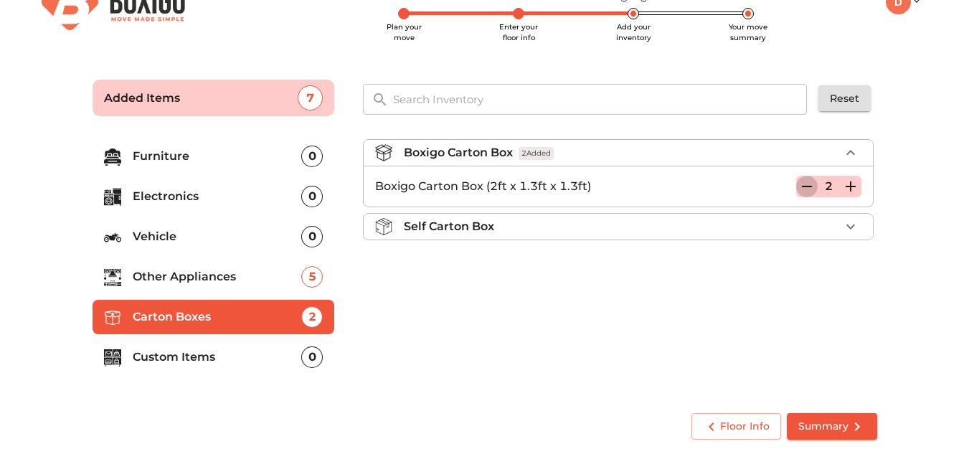
click at [801, 189] on icon "button" at bounding box center [806, 186] width 17 height 17
click at [174, 352] on p "Custom Items" at bounding box center [217, 357] width 169 height 17
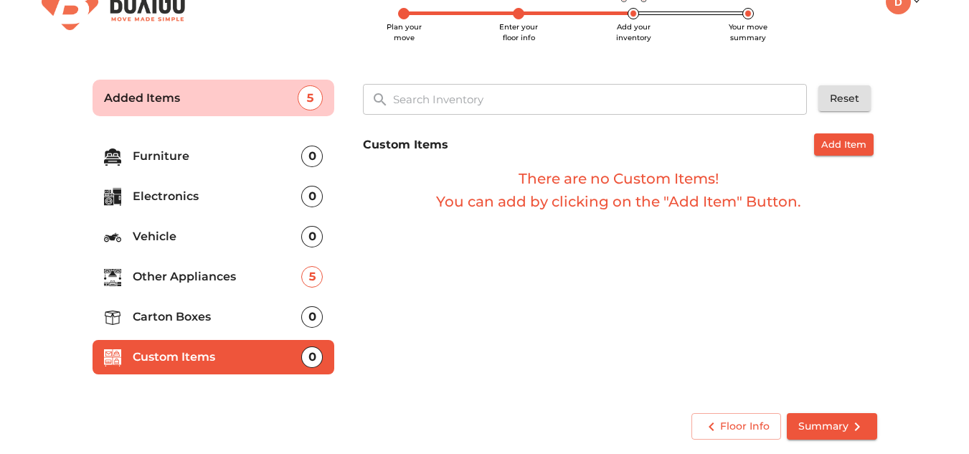
click at [175, 301] on li "Carton Boxes 0" at bounding box center [214, 317] width 242 height 34
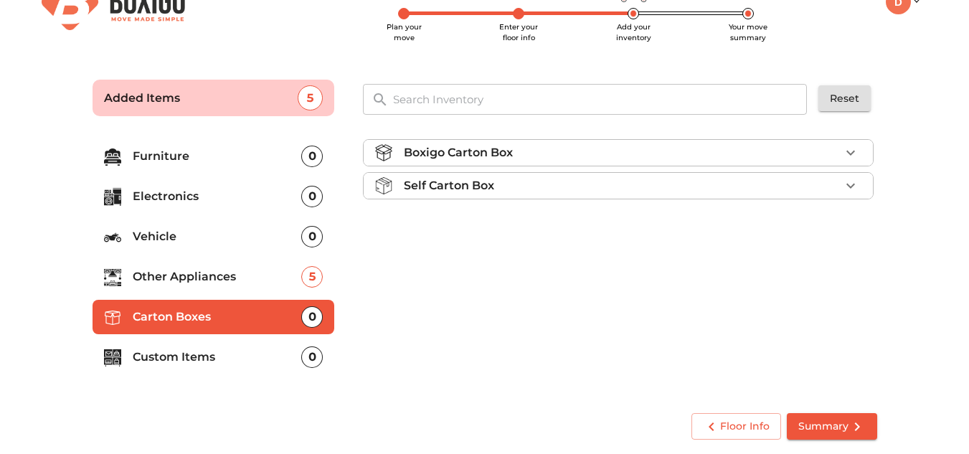
click at [186, 278] on p "Other Appliances" at bounding box center [217, 276] width 169 height 17
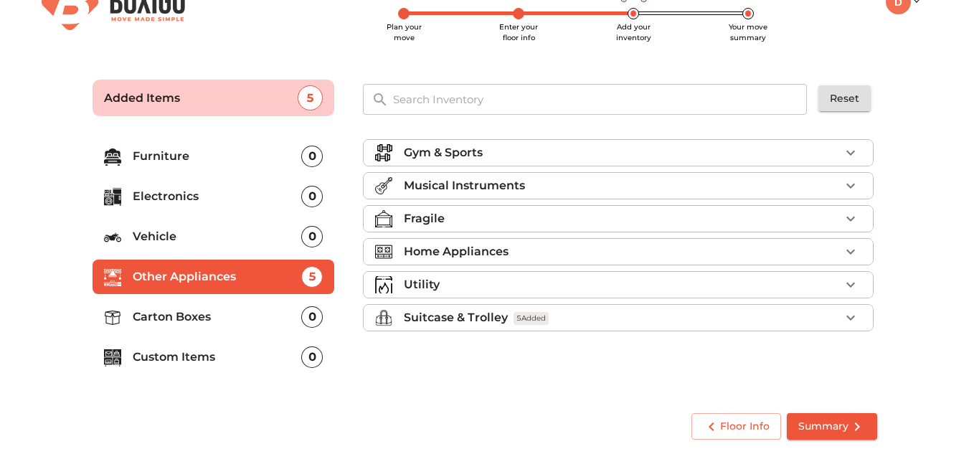
click at [412, 282] on p "Utility" at bounding box center [422, 284] width 36 height 17
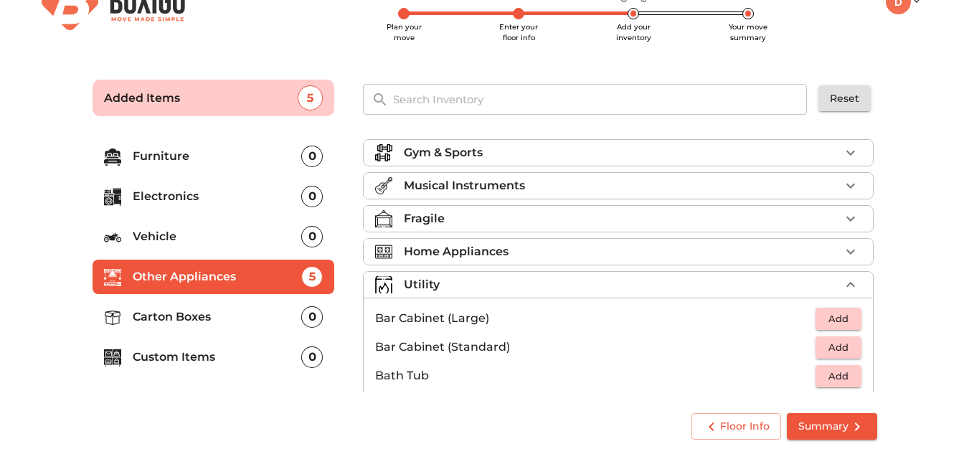
click at [463, 274] on li "Utility" at bounding box center [618, 285] width 509 height 26
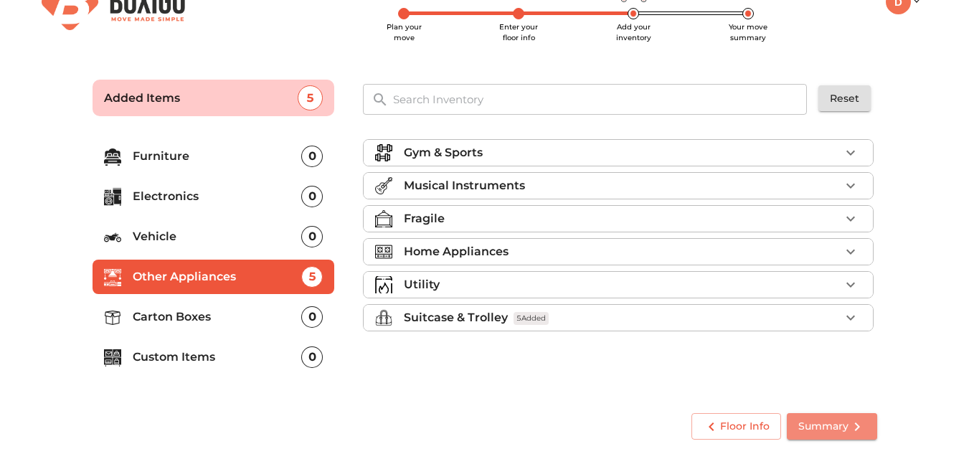
click at [849, 434] on icon "submit" at bounding box center [857, 426] width 17 height 17
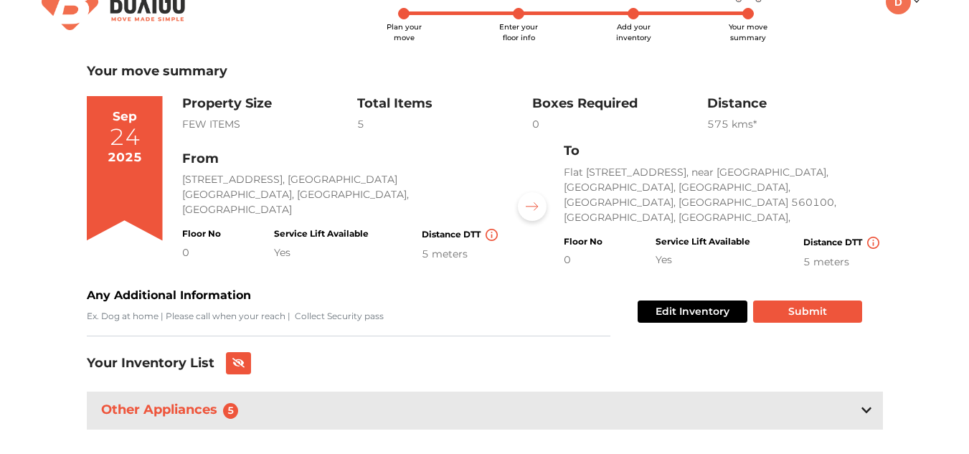
scroll to position [48, 0]
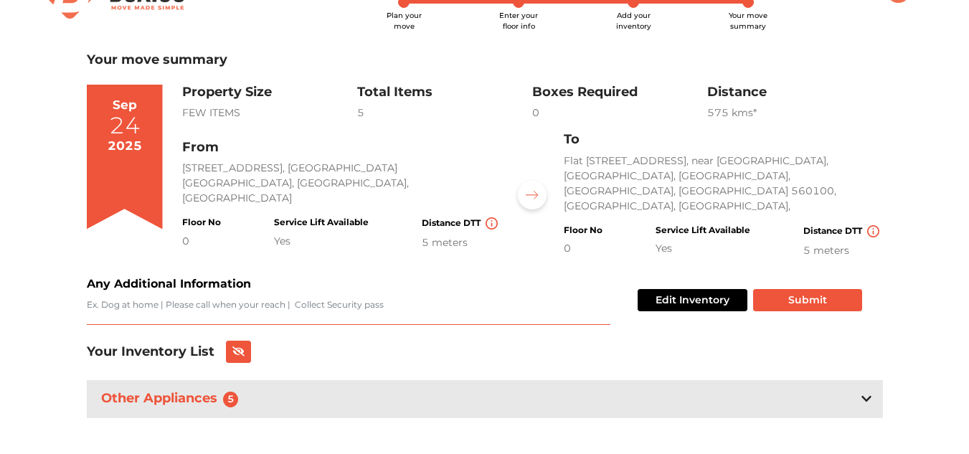
click at [232, 300] on textarea "Any Additional Information" at bounding box center [349, 311] width 524 height 27
click at [242, 346] on icon at bounding box center [238, 351] width 13 height 10
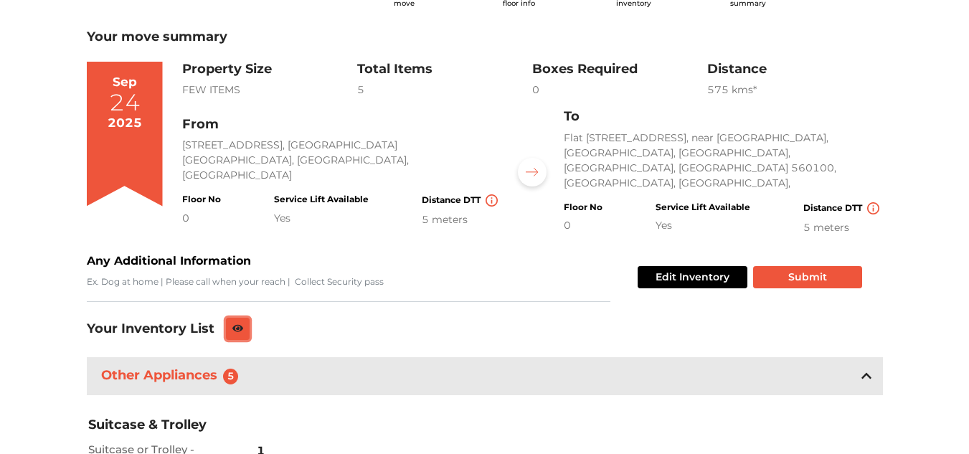
scroll to position [70, 0]
click at [245, 318] on button at bounding box center [238, 329] width 24 height 22
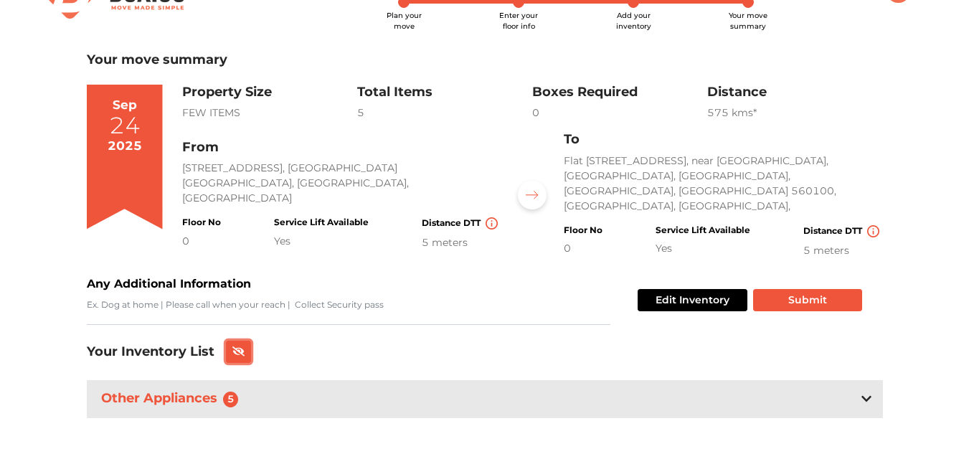
scroll to position [0, 0]
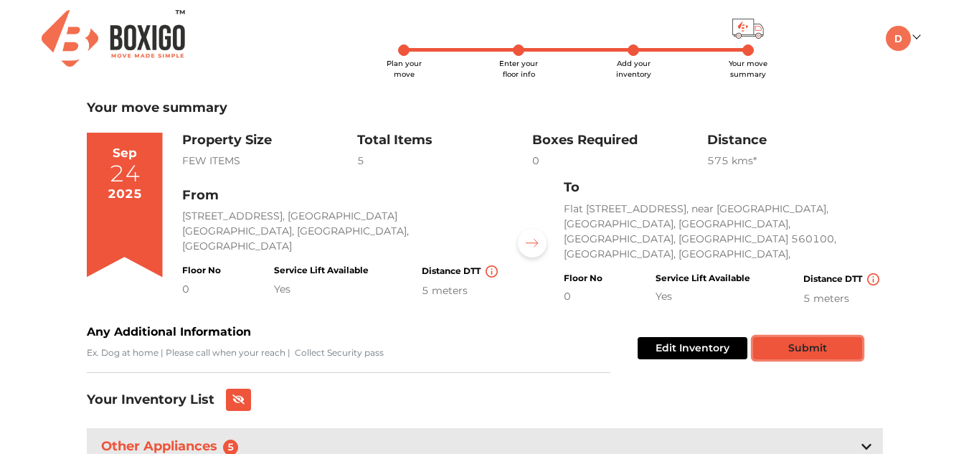
click at [821, 337] on button "Submit" at bounding box center [807, 348] width 109 height 22
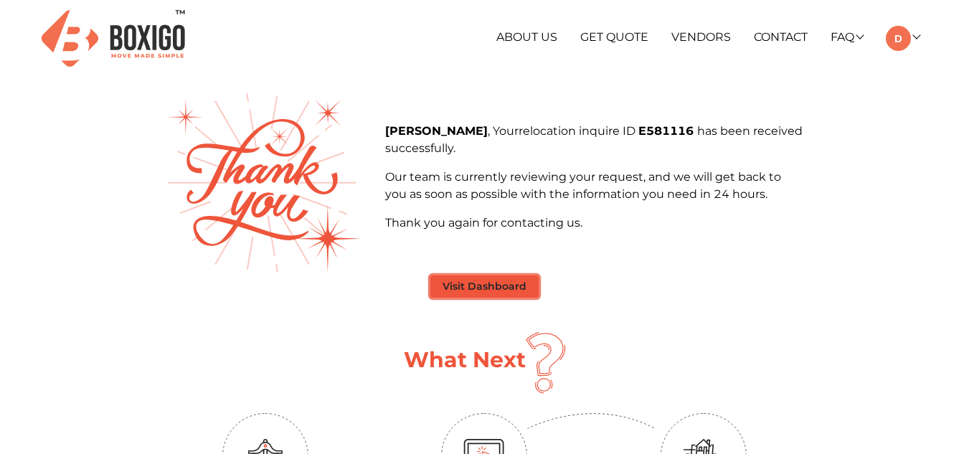
click at [501, 283] on button "Visit Dashboard" at bounding box center [484, 286] width 108 height 22
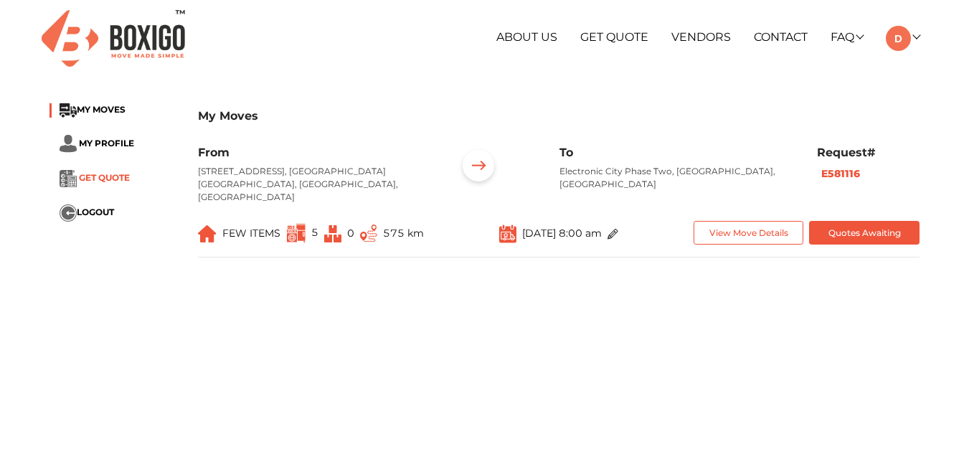
click at [114, 176] on span "GET QUOTE" at bounding box center [104, 177] width 51 height 11
